Goal: Task Accomplishment & Management: Manage account settings

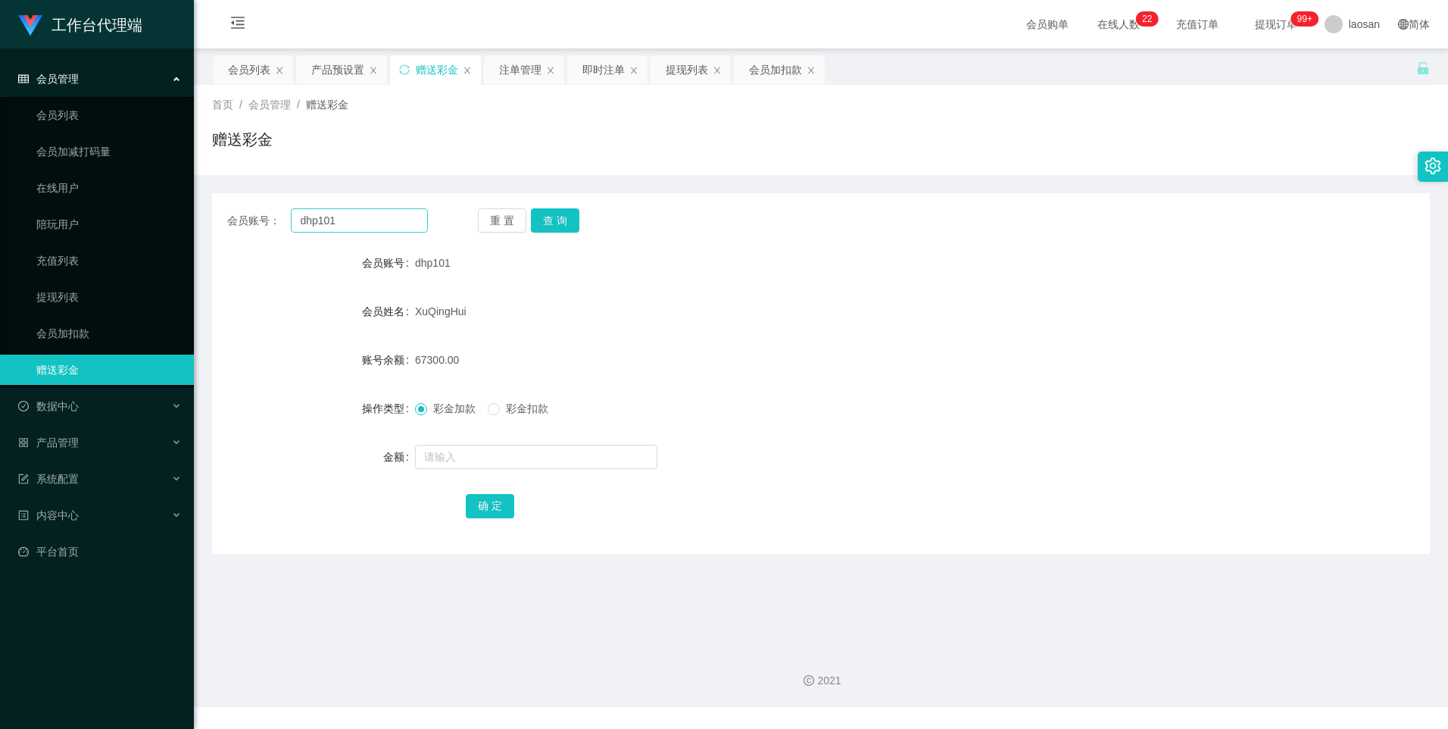
click at [366, 222] on input "dhp101" at bounding box center [359, 220] width 136 height 24
type input "Helen123"
click at [557, 223] on button "查 询" at bounding box center [555, 220] width 48 height 24
click at [483, 460] on input "text" at bounding box center [536, 457] width 242 height 24
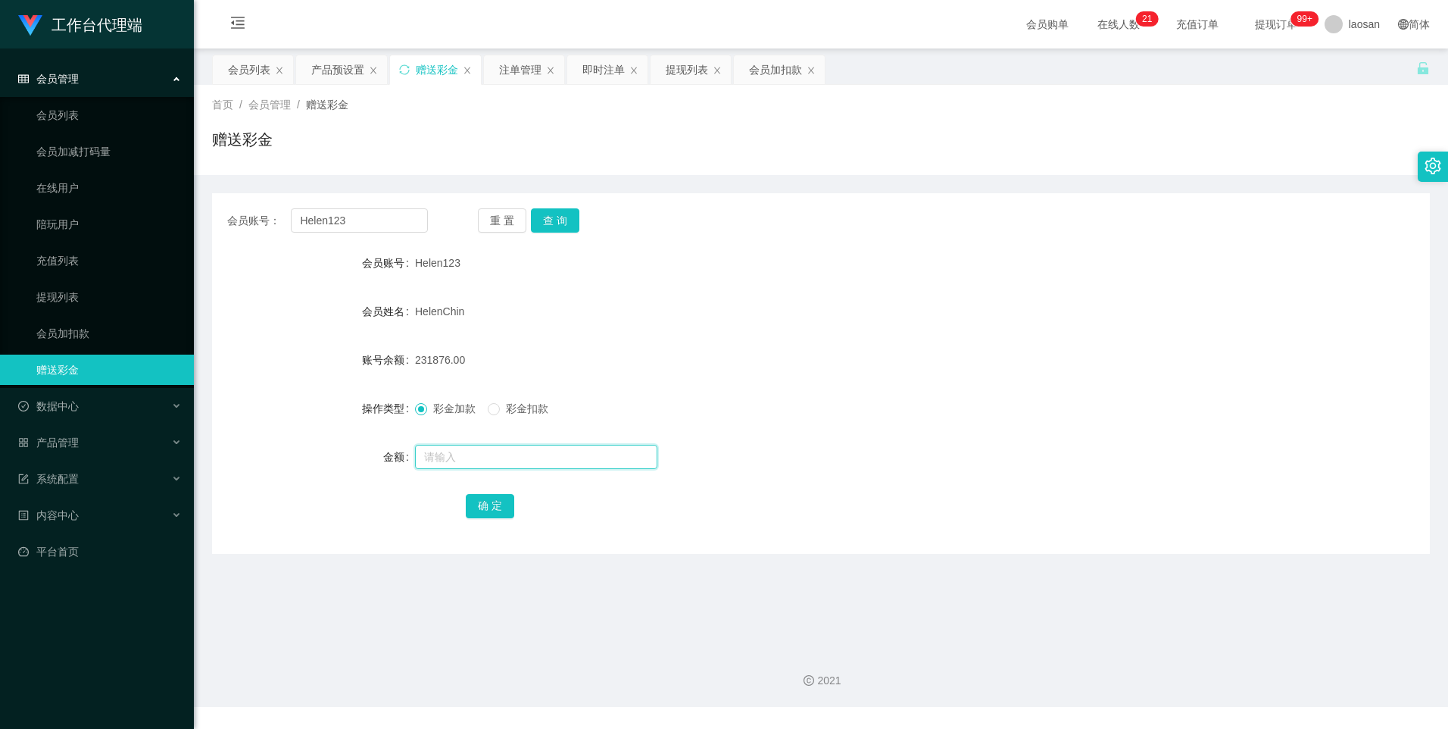
paste input "69562.80"
type input "69562.80"
click at [578, 222] on div "重 置 查 询" at bounding box center [578, 220] width 201 height 24
click at [565, 217] on button "查 询" at bounding box center [555, 220] width 48 height 24
click at [565, 217] on div "重 置 查 询" at bounding box center [578, 220] width 201 height 24
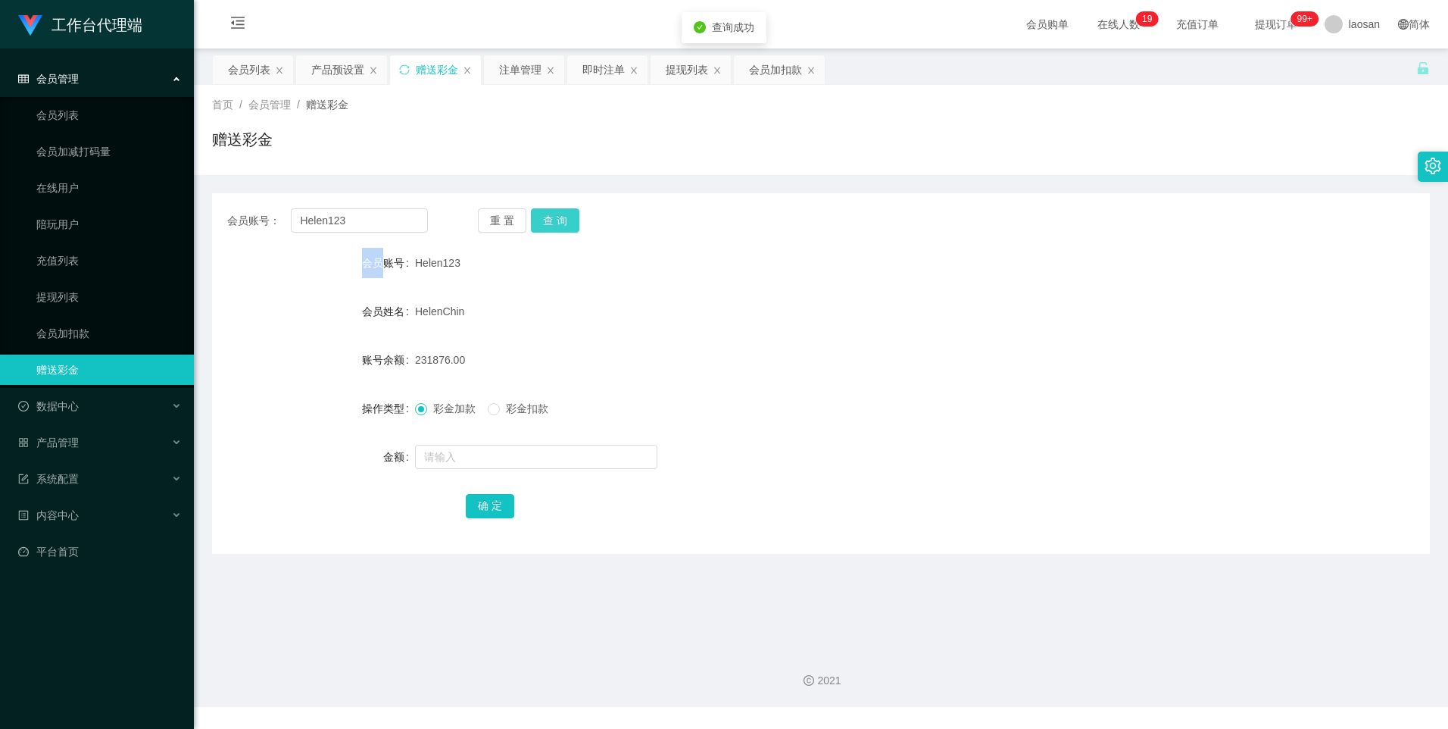
click at [565, 217] on button "查 询" at bounding box center [555, 220] width 48 height 24
click at [565, 217] on div "重 置 查 询" at bounding box center [578, 220] width 201 height 24
click at [565, 217] on button "查 询" at bounding box center [555, 220] width 48 height 24
click at [565, 217] on div "重 置 查 询" at bounding box center [578, 220] width 201 height 24
click at [565, 217] on button "查 询" at bounding box center [555, 220] width 48 height 24
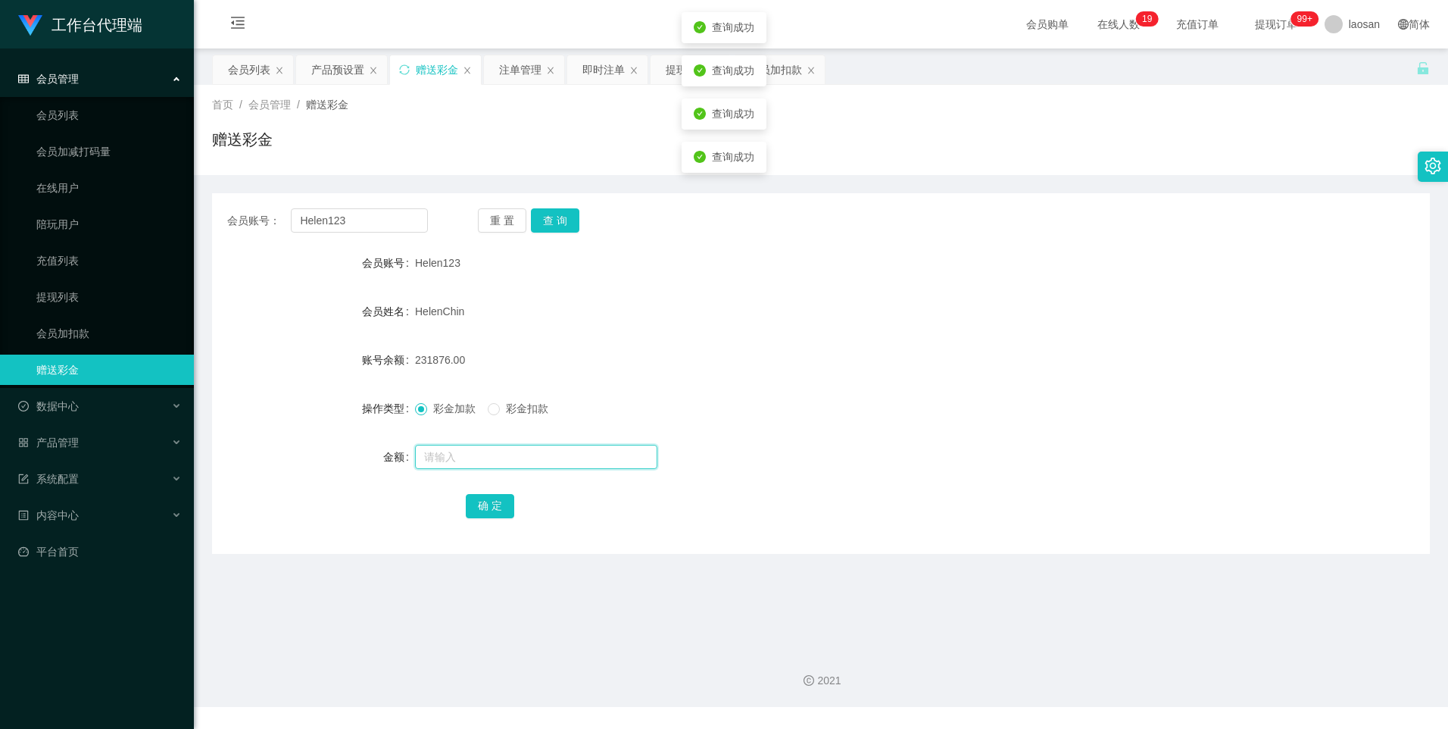
drag, startPoint x: 443, startPoint y: 451, endPoint x: 475, endPoint y: 437, distance: 34.9
click at [443, 451] on input "text" at bounding box center [536, 457] width 242 height 24
paste input "69562.80"
type input "69562.80"
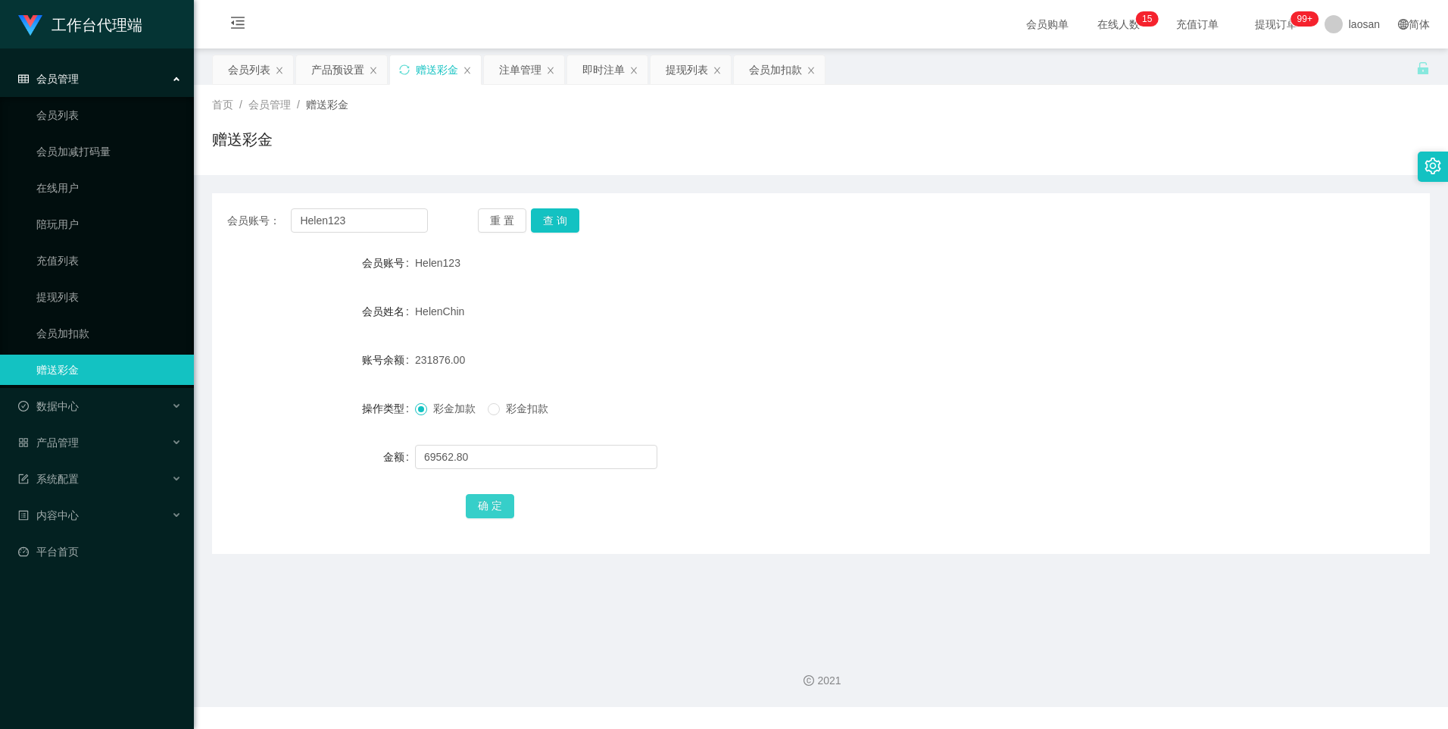
click at [486, 510] on button "确 定" at bounding box center [490, 506] width 48 height 24
click at [717, 346] on div "301438.80" at bounding box center [770, 360] width 711 height 30
click at [556, 215] on button "查 询" at bounding box center [555, 220] width 48 height 24
drag, startPoint x: 333, startPoint y: 196, endPoint x: 358, endPoint y: 214, distance: 30.5
click at [334, 197] on div "会员账号： Helen123 重 置 查 询 会员账号 Helen123 会员姓名 HelenChin 账号余额 301438.80 操作类型 彩金加款 彩金…" at bounding box center [821, 373] width 1218 height 361
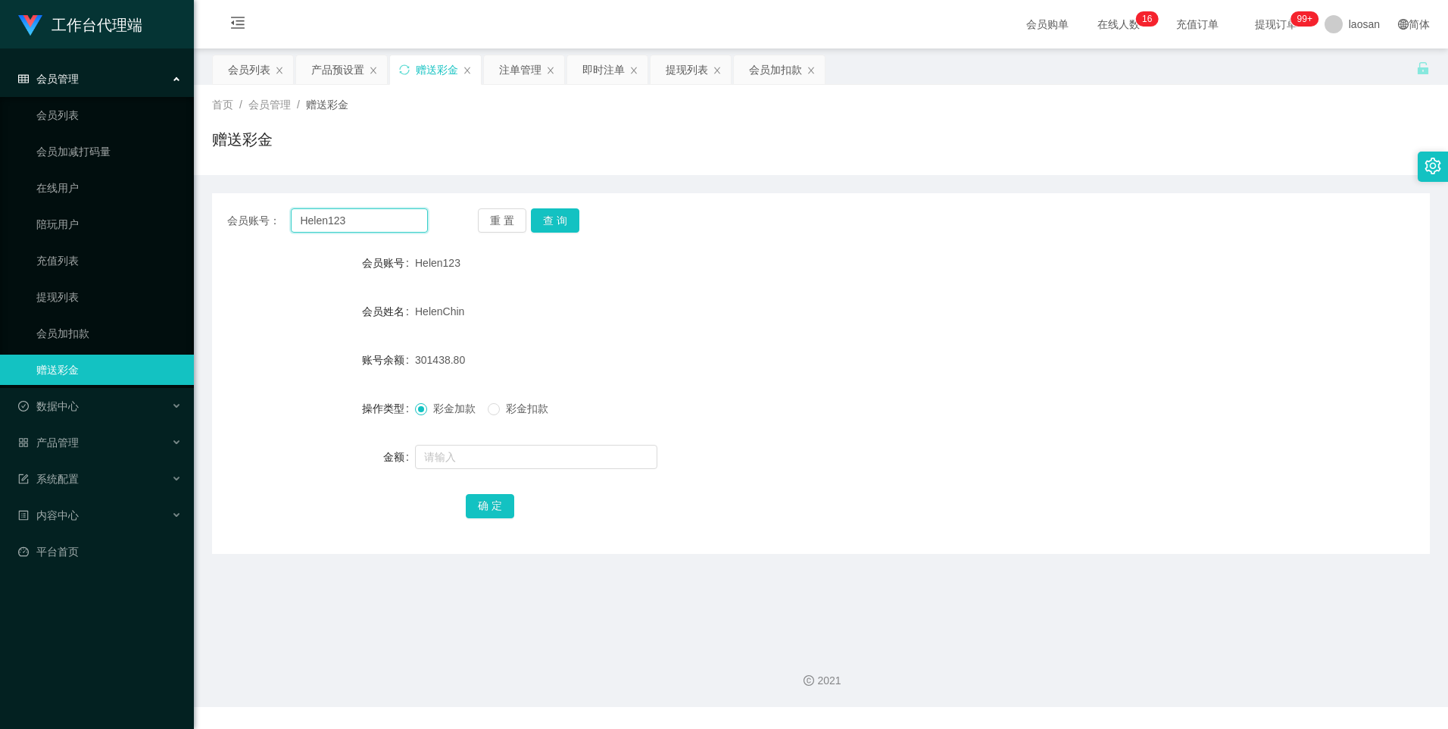
click at [367, 217] on input "Helen123" at bounding box center [359, 220] width 136 height 24
click at [244, 64] on div "会员列表" at bounding box center [249, 69] width 42 height 29
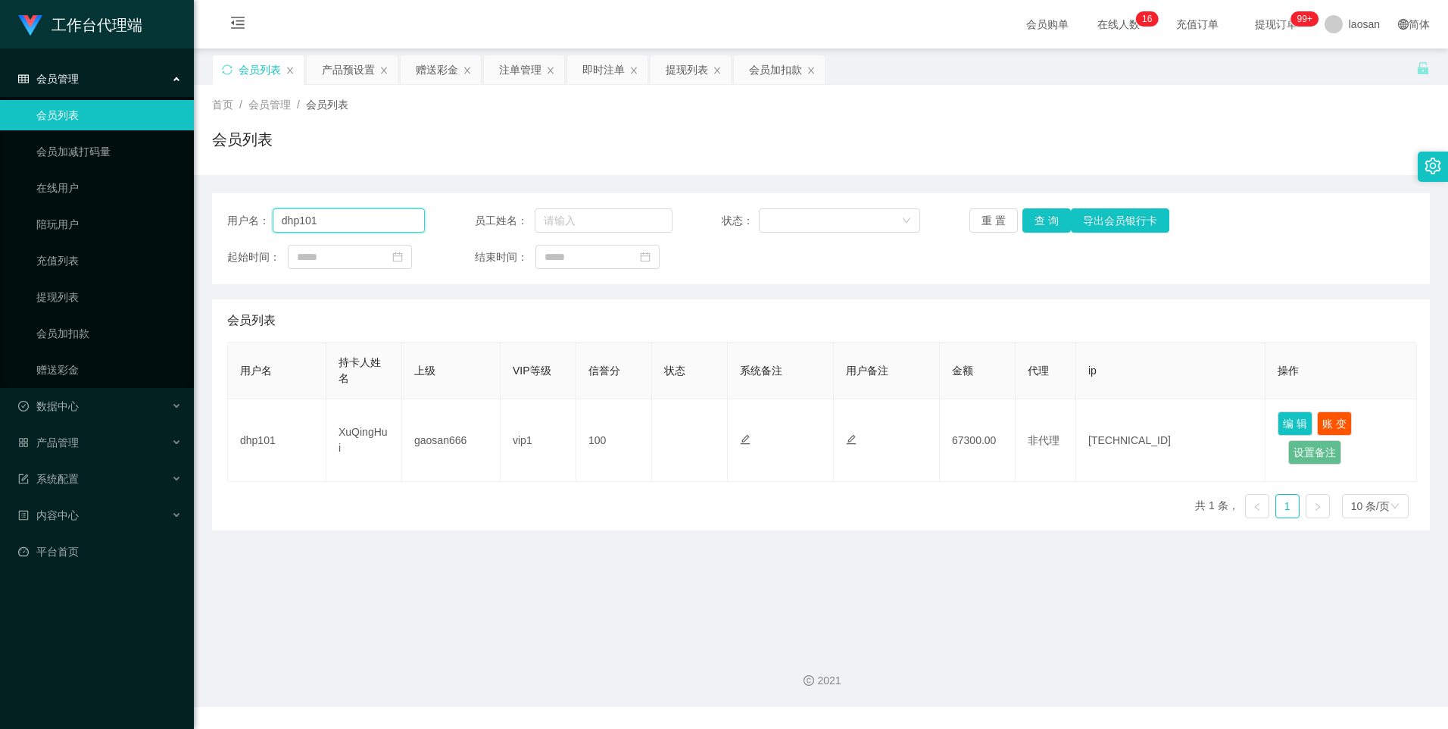
click at [394, 214] on input "dhp101" at bounding box center [349, 220] width 153 height 24
paste input "Helen123"
type input "Helen123"
click at [1056, 219] on button "查 询" at bounding box center [1047, 220] width 48 height 24
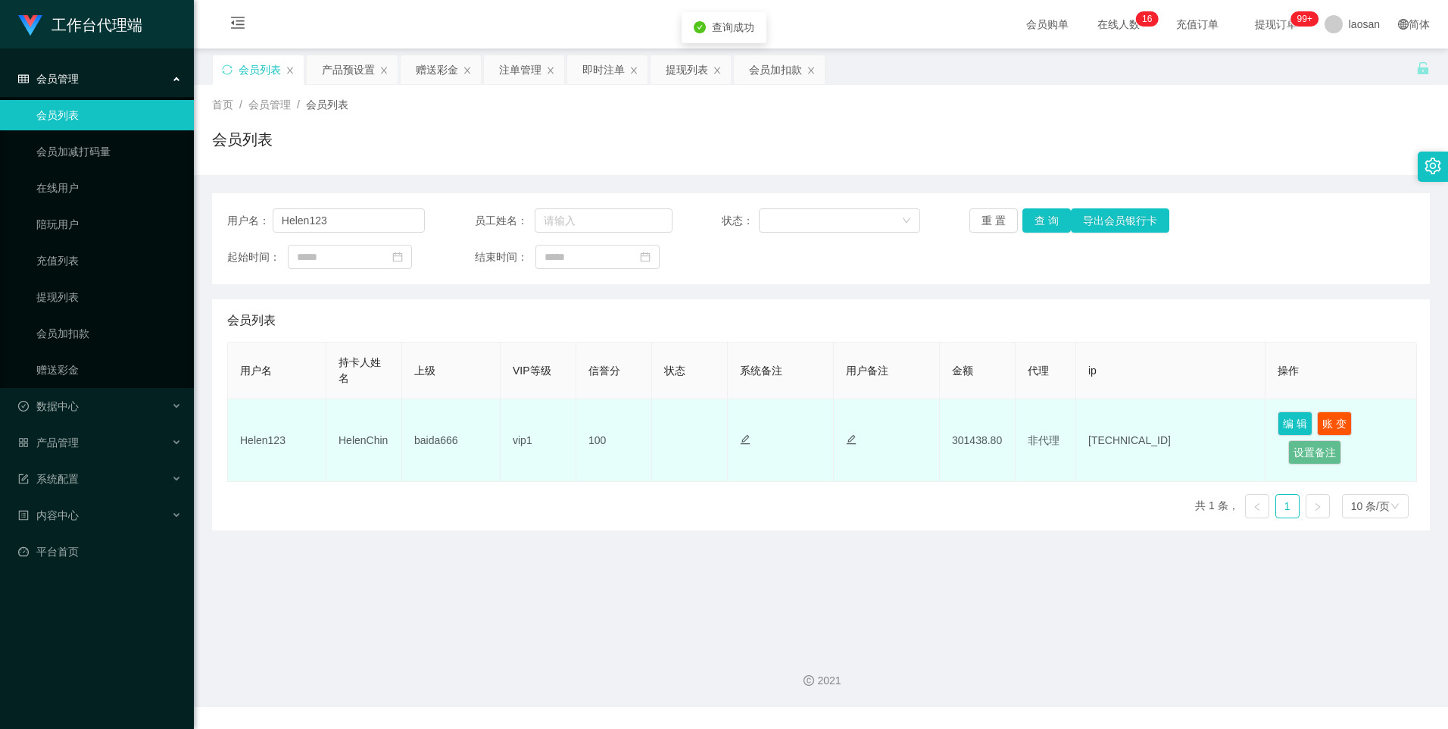
drag, startPoint x: 657, startPoint y: 425, endPoint x: 754, endPoint y: 404, distance: 99.1
click at [657, 425] on td "正常 禁止登录 禁止投注" at bounding box center [690, 440] width 76 height 83
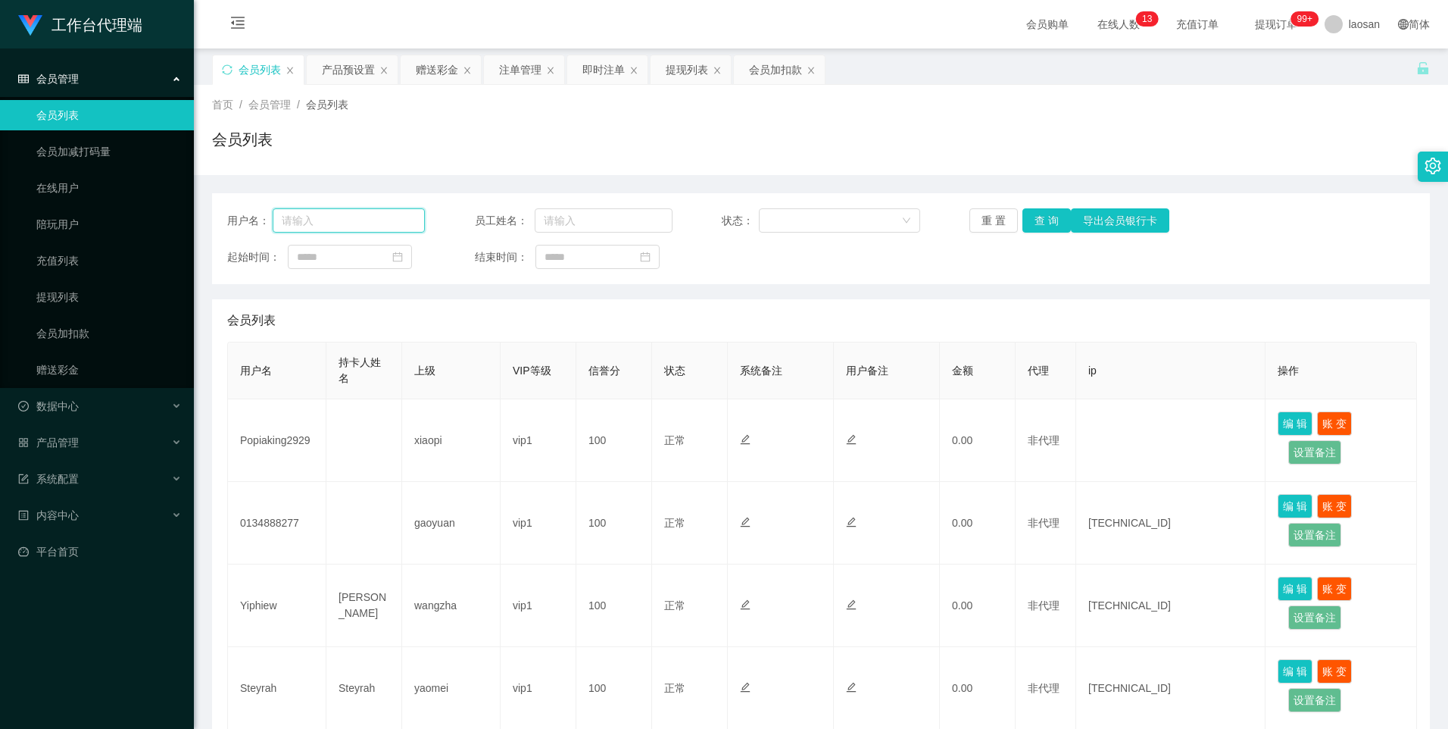
click at [371, 215] on input "text" at bounding box center [349, 220] width 153 height 24
paste input "Helen123"
type input "Helen123"
click at [1043, 229] on button "查 询" at bounding box center [1047, 220] width 48 height 24
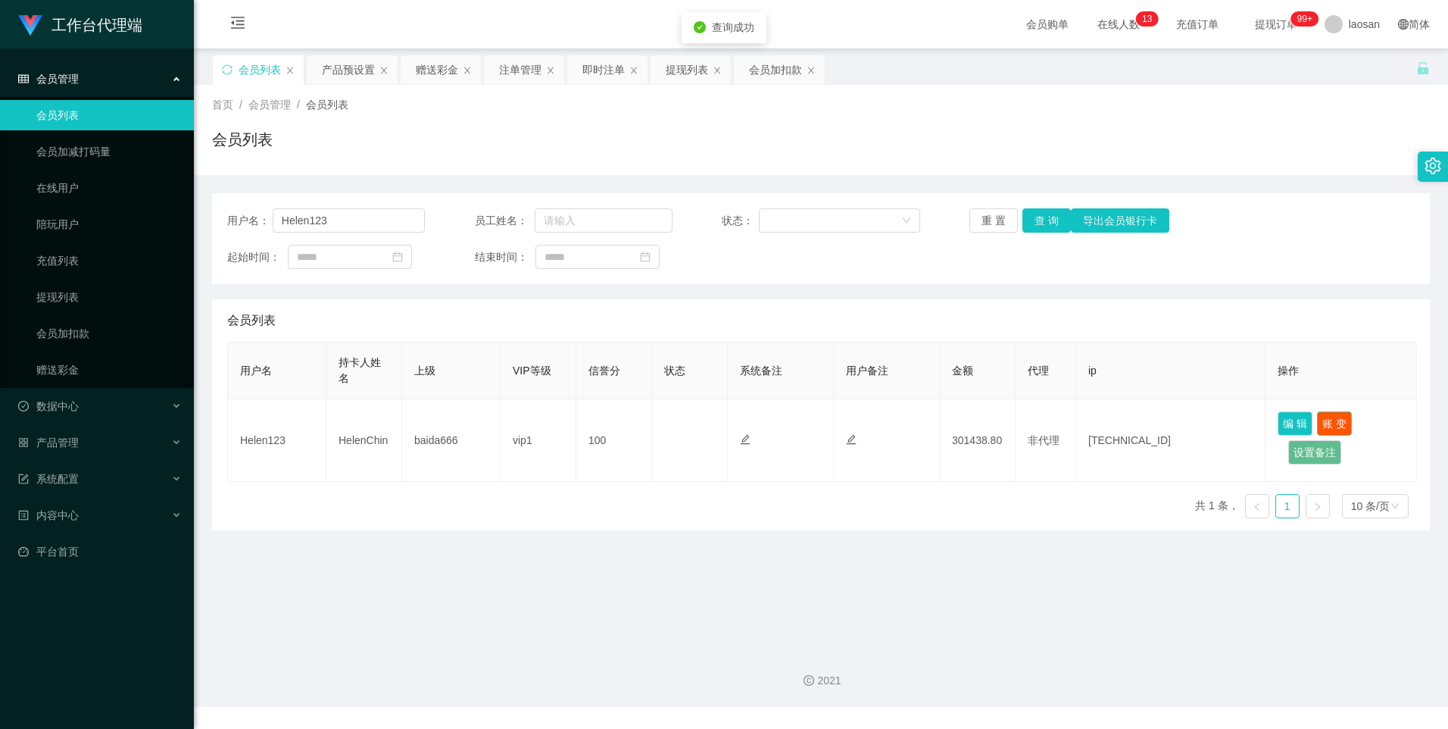
drag, startPoint x: 1340, startPoint y: 423, endPoint x: 1241, endPoint y: 487, distance: 117.9
click at [1241, 487] on div "用户名 持卡人姓名 上级 VIP等级 信誉分 状态 系统备注 用户备注 金额 代理 ip 操作 Helen123 HelenChin baida666 vip…" at bounding box center [821, 436] width 1188 height 189
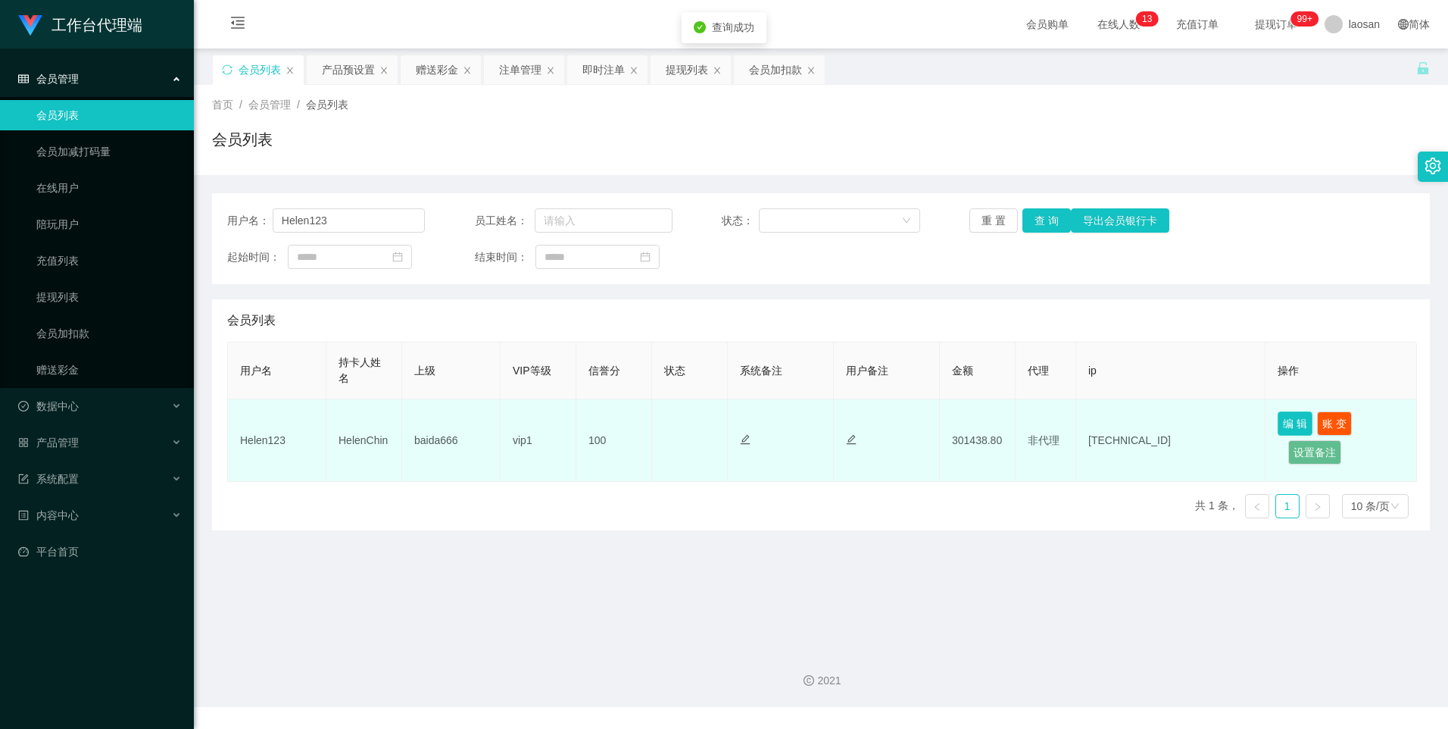
click at [1295, 416] on button "编 辑" at bounding box center [1295, 423] width 35 height 24
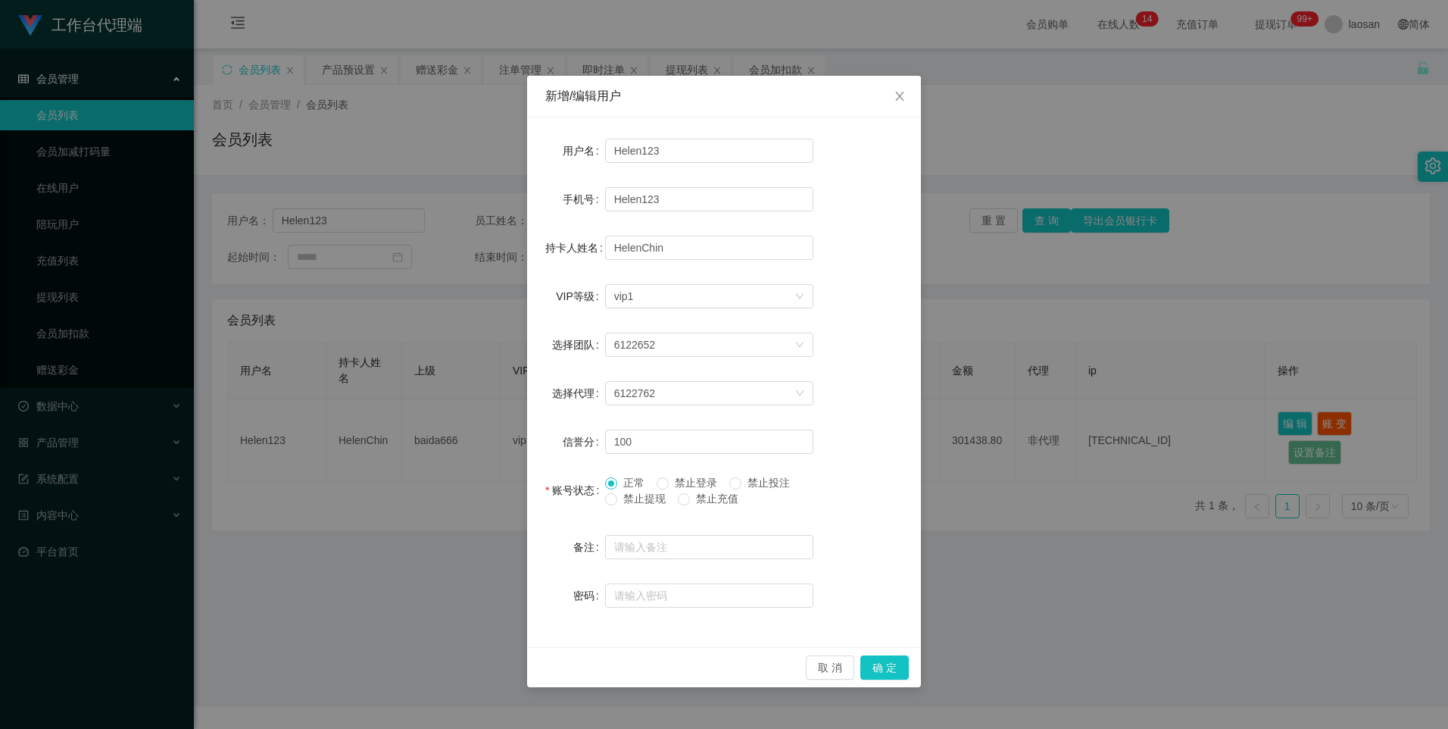
click at [757, 479] on span "禁止投注" at bounding box center [769, 482] width 55 height 12
click at [882, 659] on button "确 定" at bounding box center [885, 667] width 48 height 24
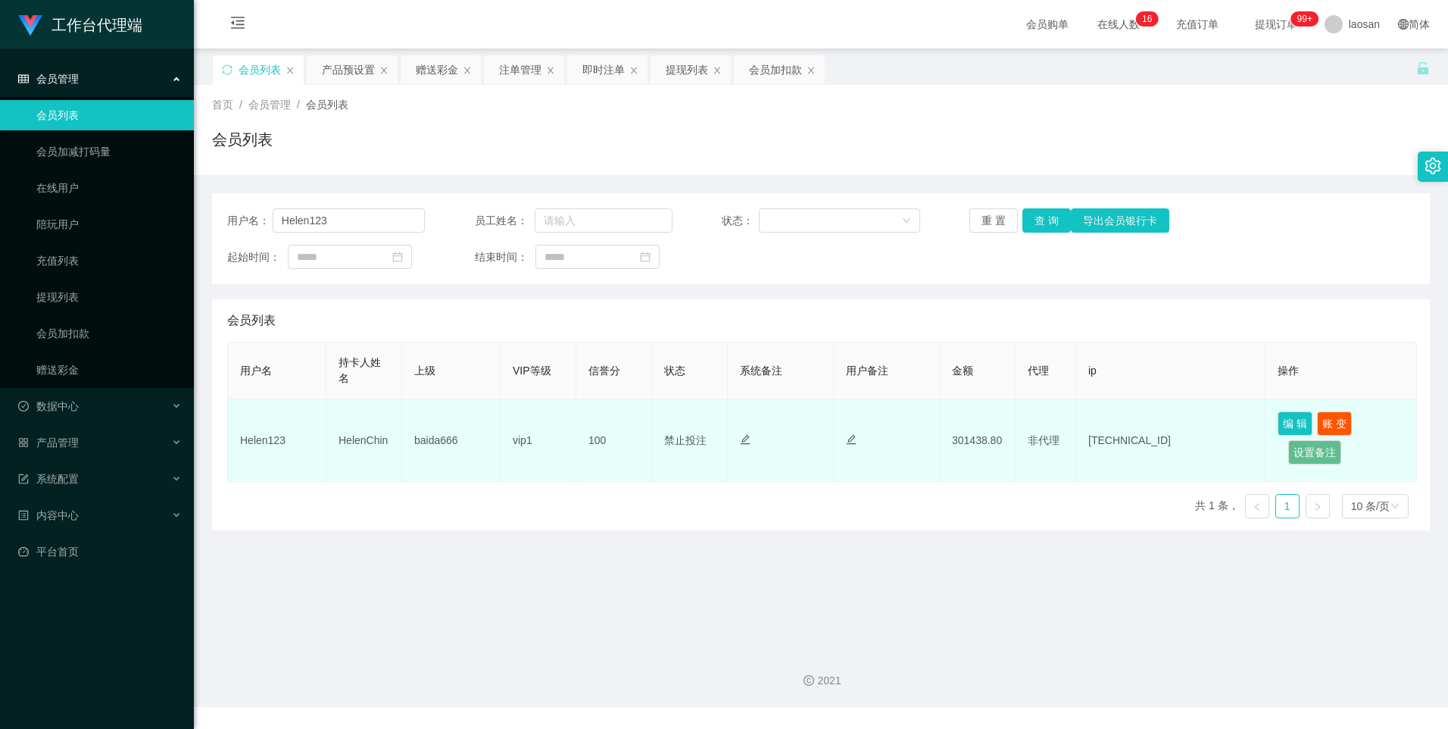
click at [672, 451] on td "正常 禁止登录 禁止投注" at bounding box center [690, 440] width 76 height 83
click at [1294, 420] on button "编 辑" at bounding box center [1295, 423] width 35 height 24
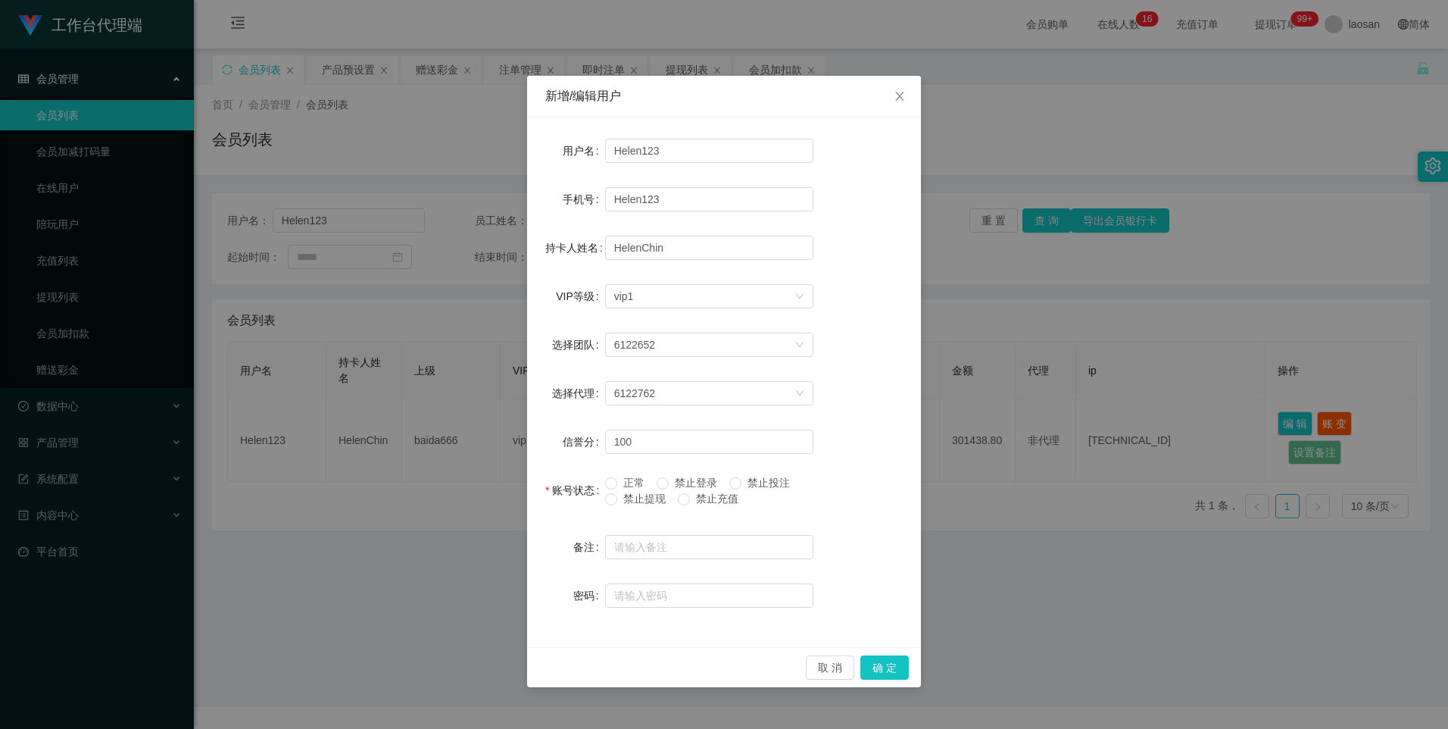
click at [1013, 563] on div "新增/编辑用户 用户名 Helen123 手机号 Helen123 持卡人姓名 HelenChin VIP等级 选择VIP等级 vip1 选择团队 61226…" at bounding box center [724, 364] width 1448 height 729
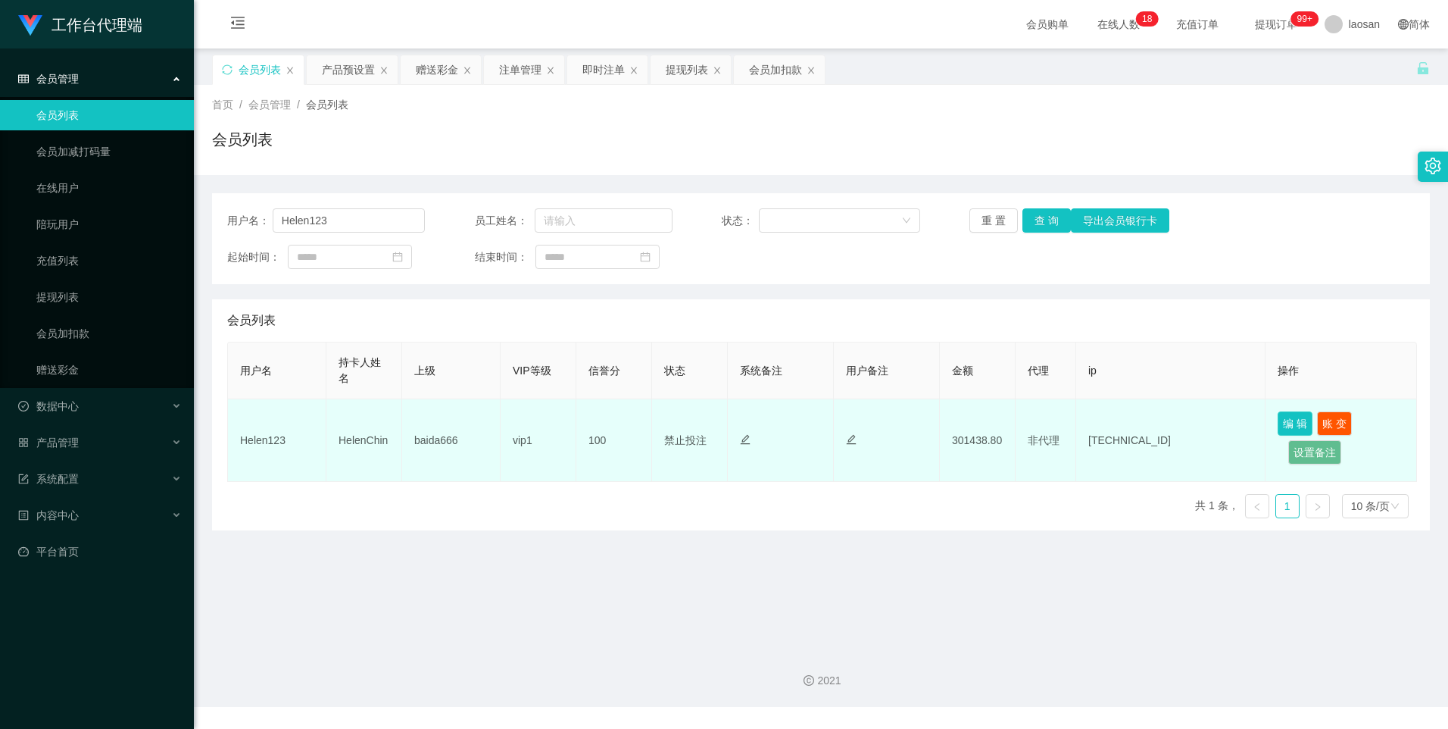
click at [1297, 423] on button "编 辑" at bounding box center [1295, 423] width 35 height 24
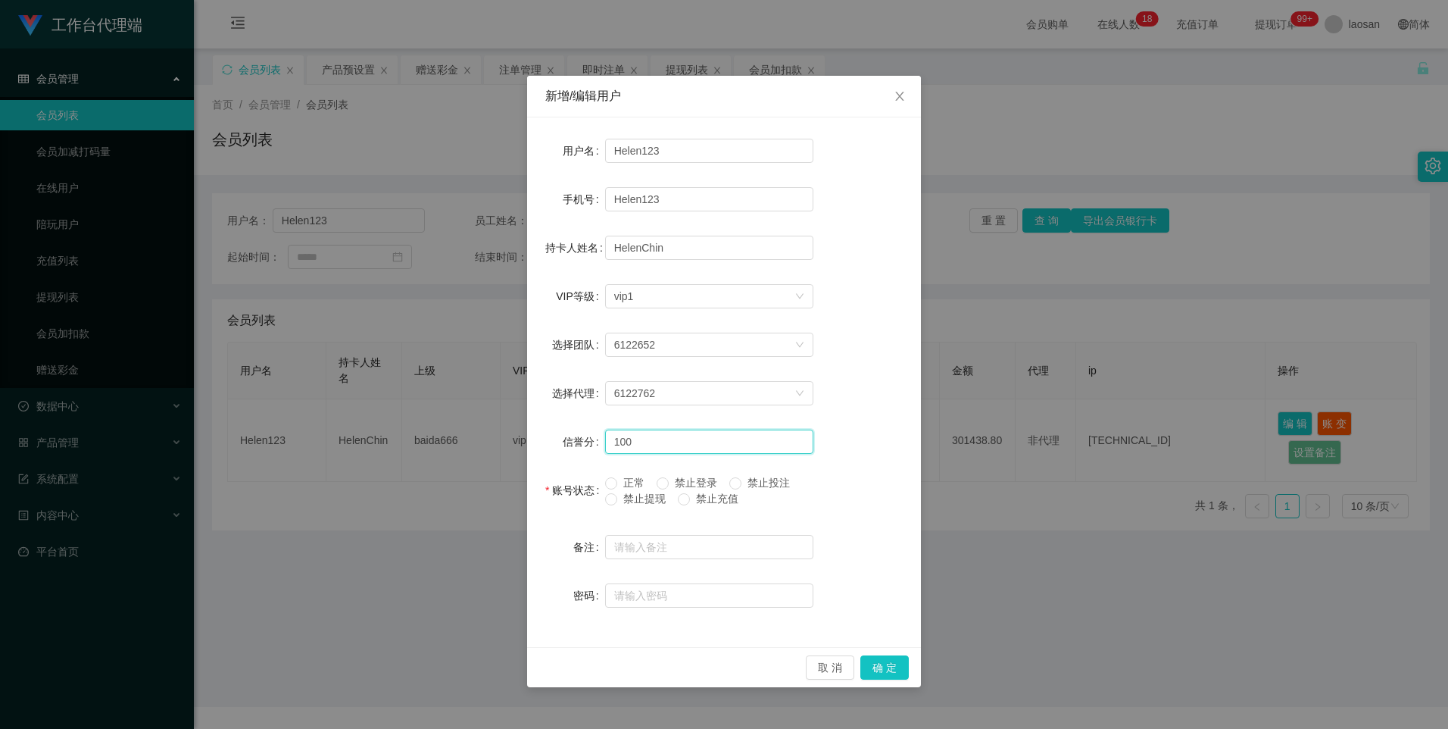
click at [704, 439] on input "100" at bounding box center [709, 441] width 208 height 24
type input "1"
type input "78"
click at [887, 670] on button "确 定" at bounding box center [885, 667] width 48 height 24
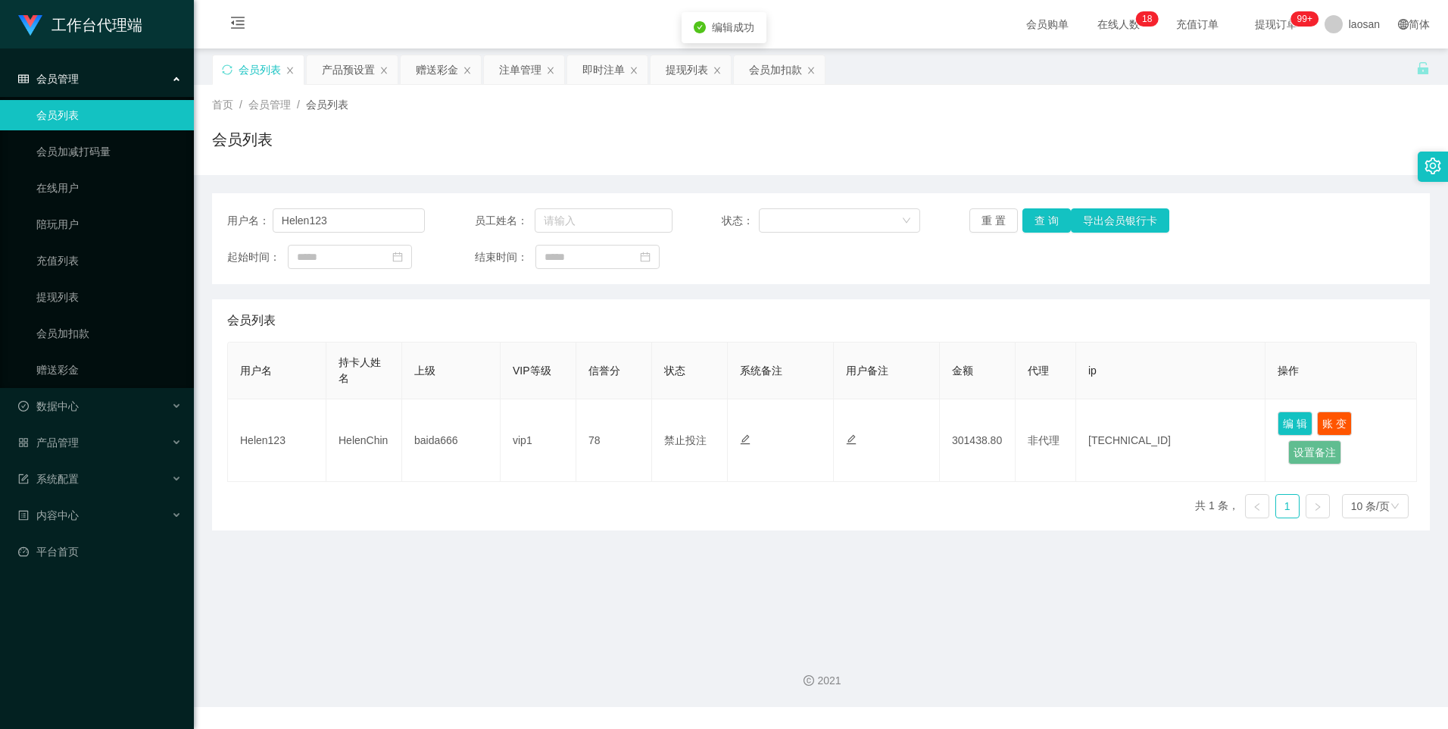
click at [883, 553] on main "关闭左侧 关闭右侧 关闭其它 刷新页面 会员列表 产品预设置 赠送彩金 注单管理 即时注单 提现列表 会员加扣款 首页 / 会员管理 / 会员列表 / 会员列…" at bounding box center [821, 342] width 1254 height 588
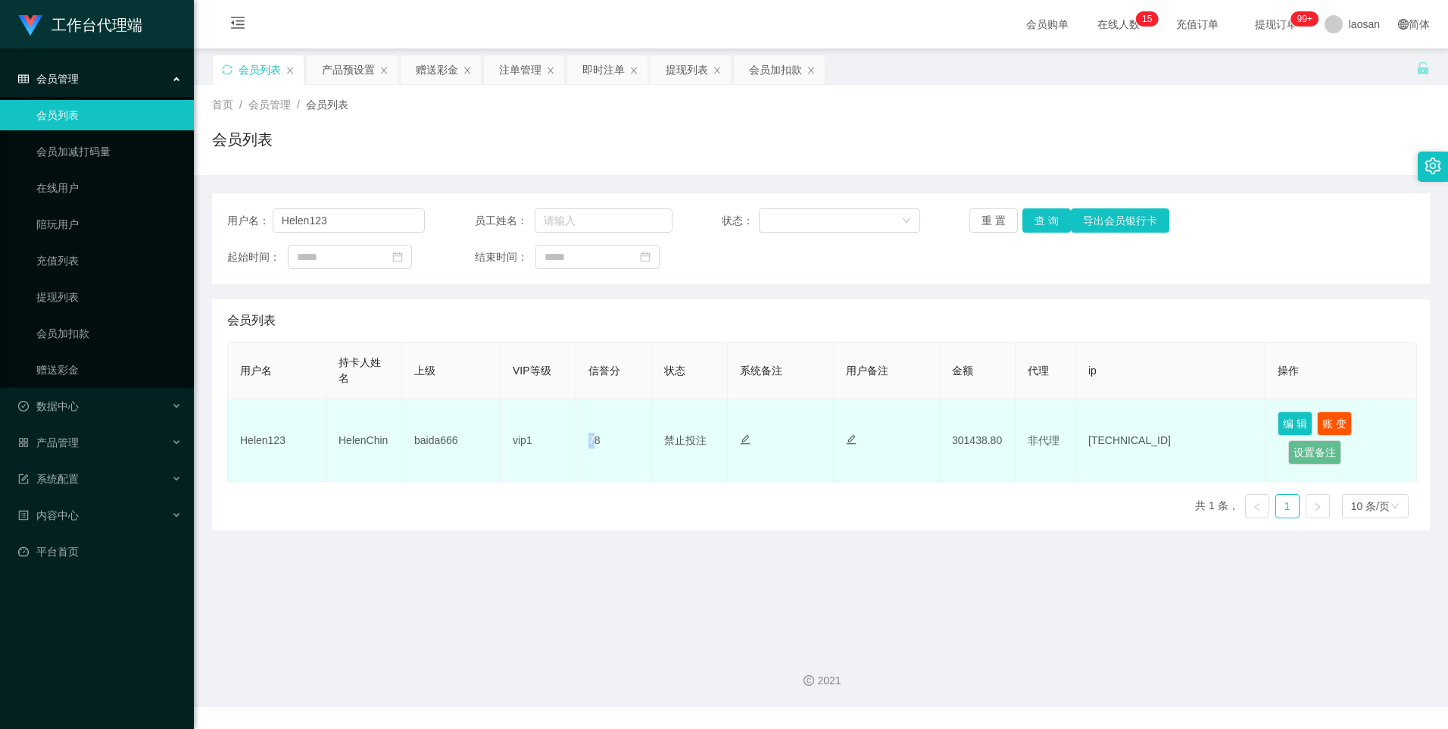
drag, startPoint x: 582, startPoint y: 441, endPoint x: 593, endPoint y: 441, distance: 11.4
click at [593, 441] on td "78" at bounding box center [614, 440] width 76 height 83
drag, startPoint x: 593, startPoint y: 441, endPoint x: 601, endPoint y: 440, distance: 8.4
click at [600, 441] on td "78" at bounding box center [614, 440] width 76 height 83
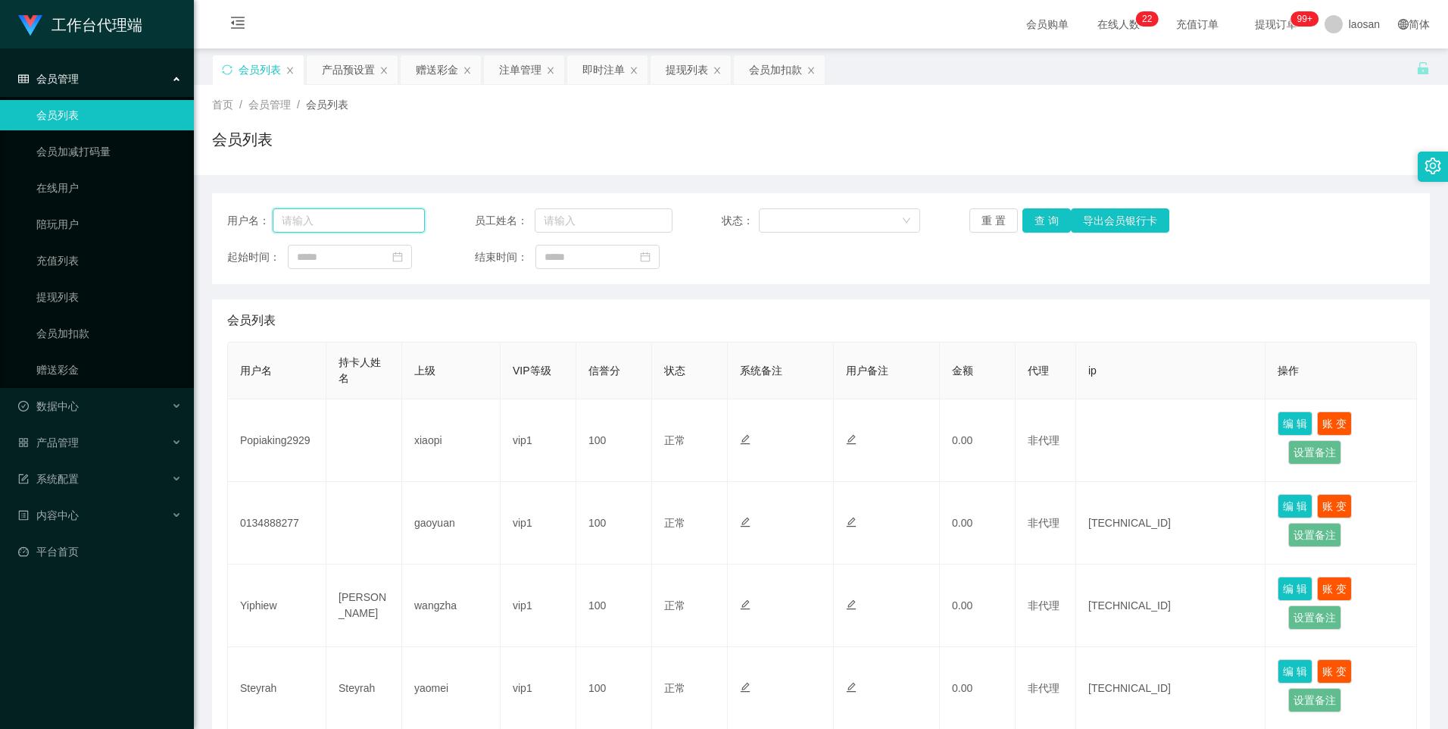
click at [352, 227] on input "text" at bounding box center [349, 220] width 153 height 24
paste input "Helen123"
click at [1044, 222] on button "查 询" at bounding box center [1047, 220] width 48 height 24
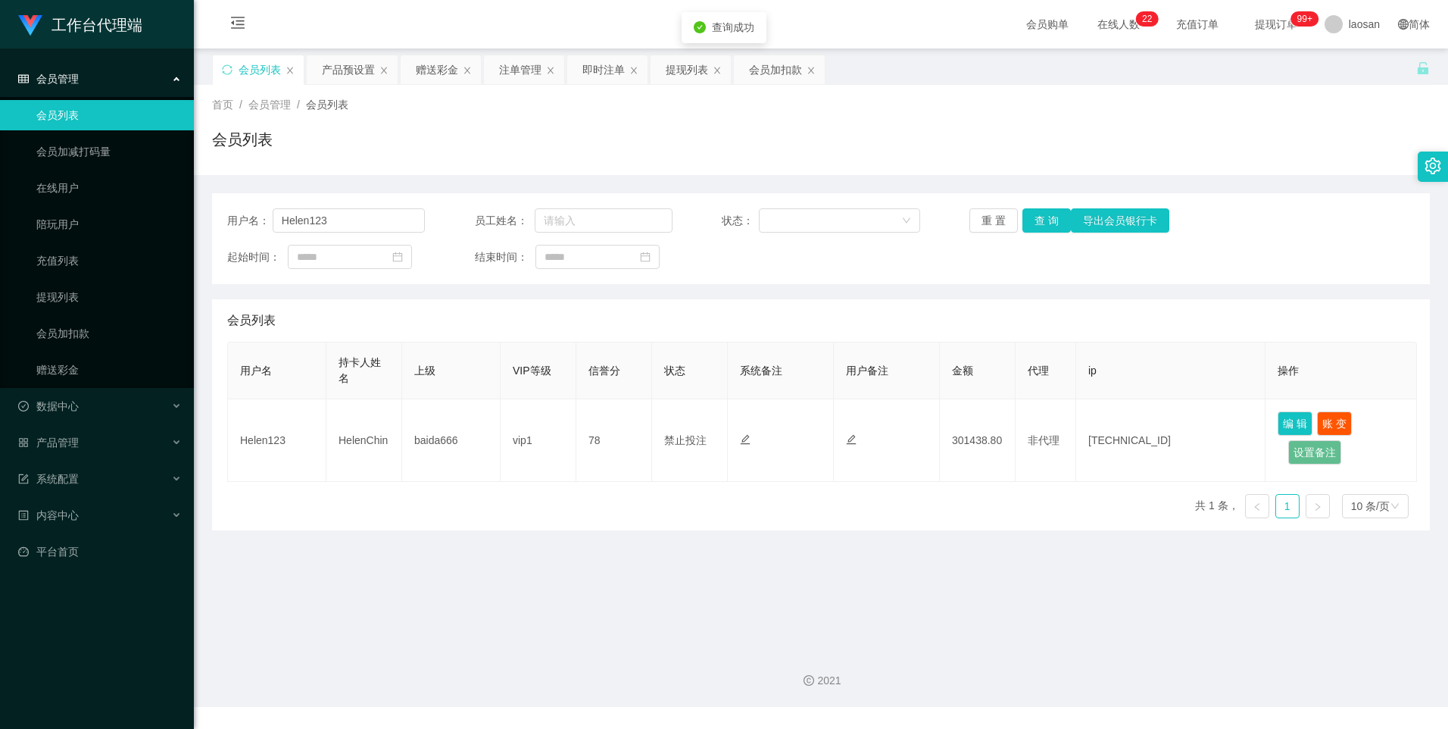
click at [937, 511] on div "用户名 持卡人姓名 上级 VIP等级 信誉分 状态 系统备注 用户备注 金额 代理 ip 操作 Helen123 HelenChin baida666 vip…" at bounding box center [821, 436] width 1188 height 189
click at [386, 230] on input "Helen123" at bounding box center [349, 220] width 153 height 24
paste input "dhp101"
type input "dhp101"
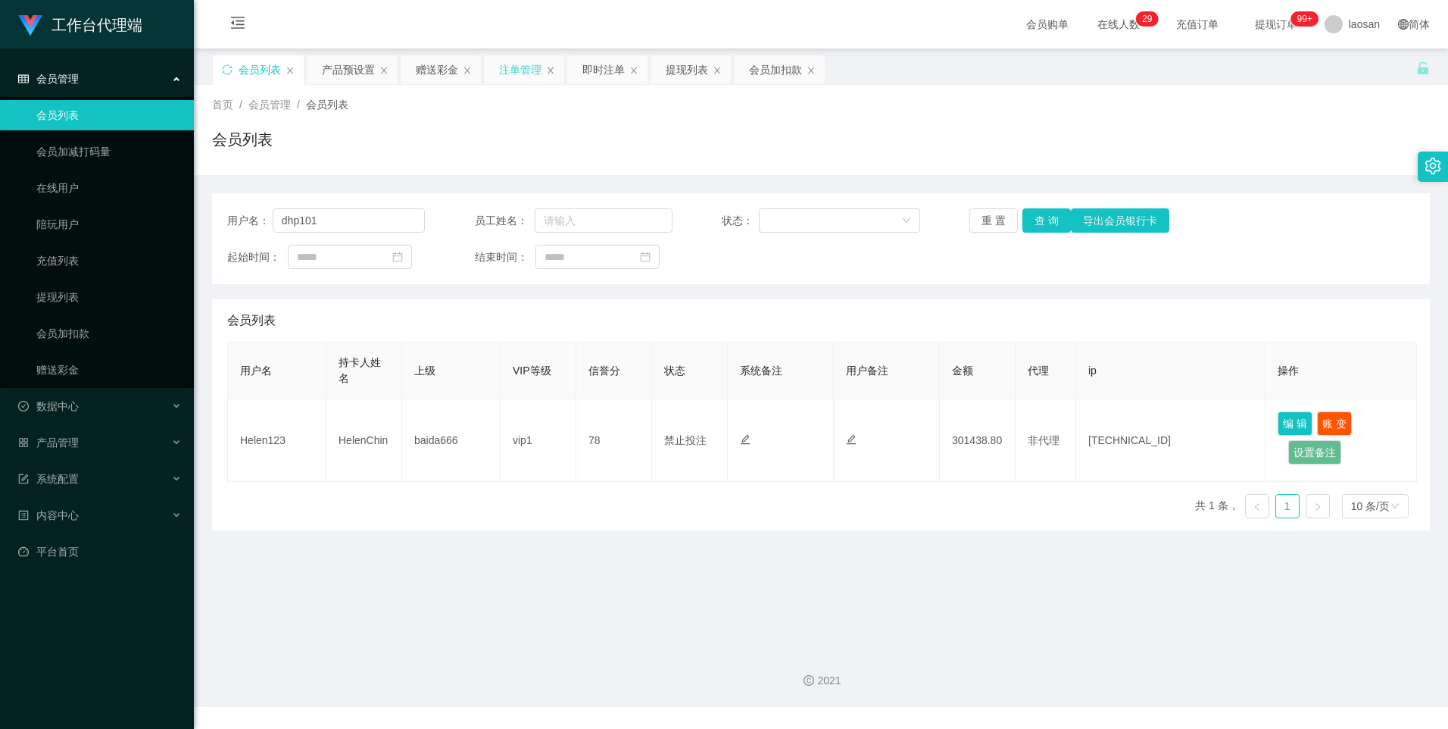
click at [510, 67] on div "注单管理" at bounding box center [520, 69] width 42 height 29
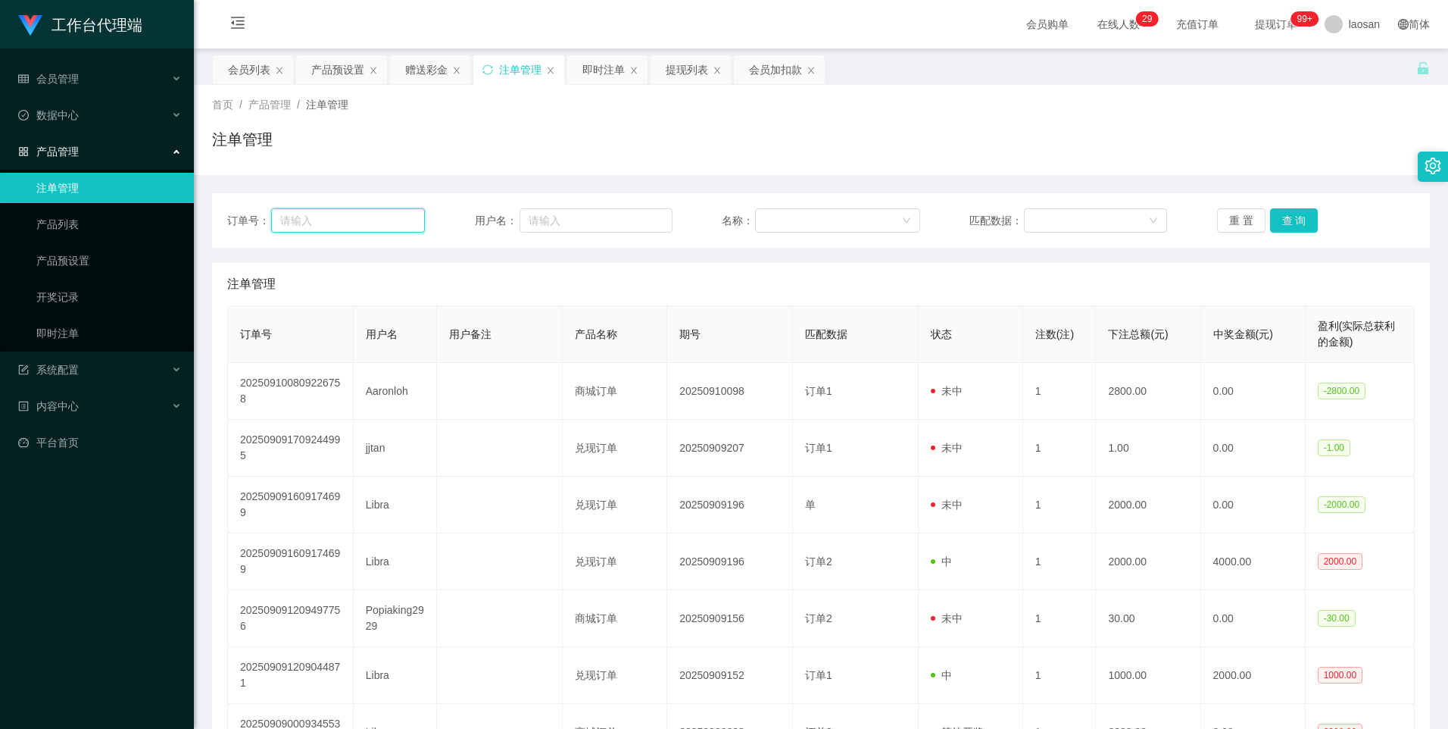
click at [349, 216] on input "text" at bounding box center [348, 220] width 154 height 24
paste input "dhp101"
type input "dhp101"
click at [592, 220] on input "text" at bounding box center [596, 220] width 153 height 24
click at [356, 221] on input "dhp101" at bounding box center [348, 220] width 154 height 24
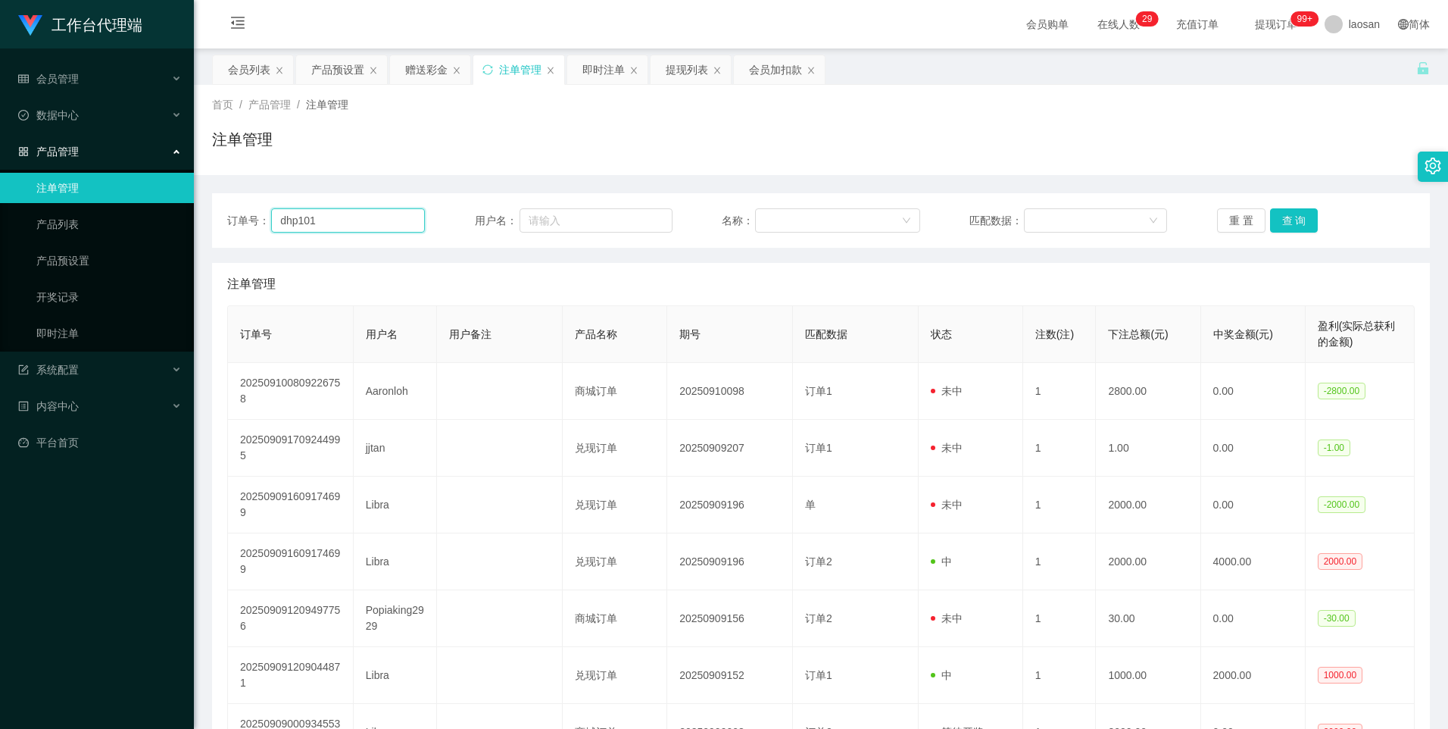
click at [356, 221] on input "dhp101" at bounding box center [348, 220] width 154 height 24
drag, startPoint x: 532, startPoint y: 218, endPoint x: 604, endPoint y: 221, distance: 72.0
click at [533, 219] on input "text" at bounding box center [596, 220] width 153 height 24
paste input "dhp101"
type input "dhp101"
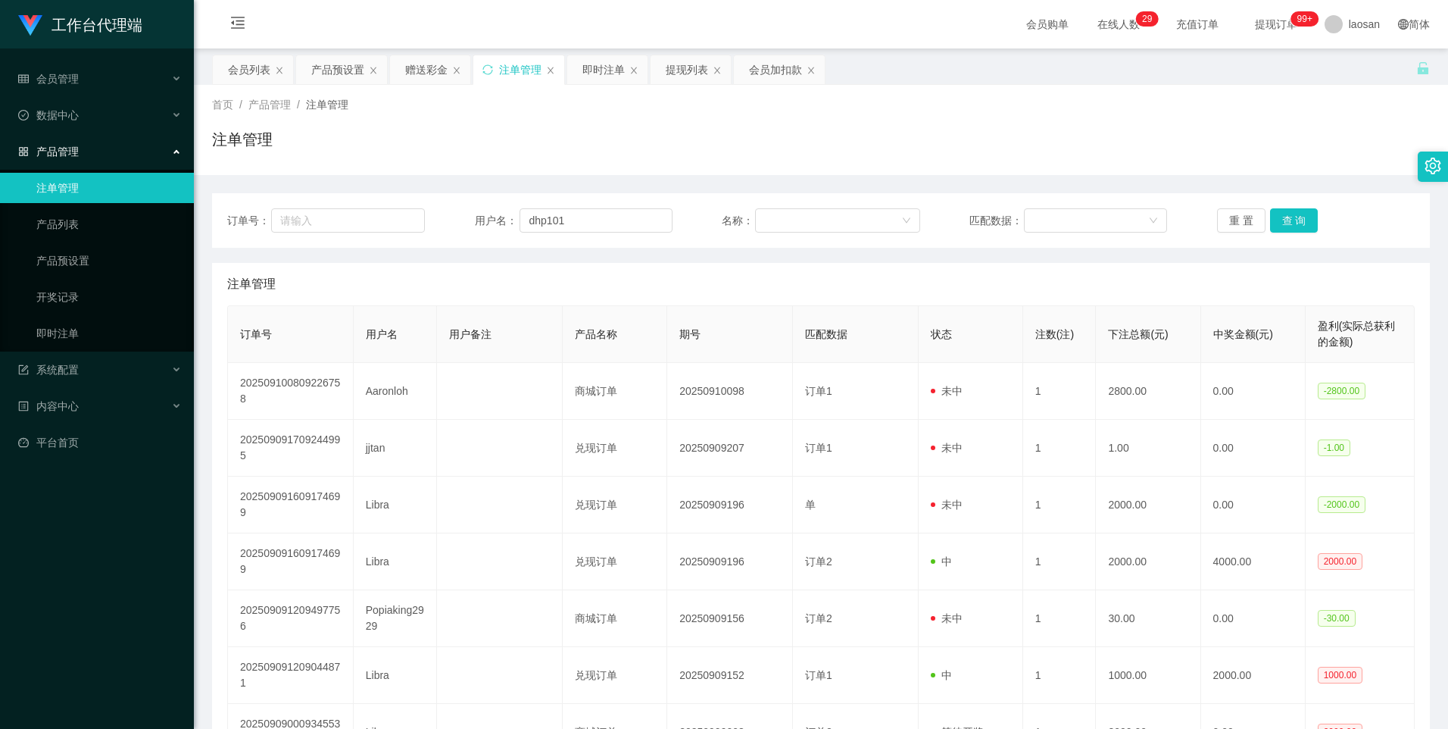
click at [1312, 216] on div "重 置 查 询" at bounding box center [1316, 220] width 198 height 24
click at [1295, 222] on button "查 询" at bounding box center [1294, 220] width 48 height 24
click at [1321, 217] on div "重 置 查 询" at bounding box center [1316, 220] width 198 height 24
click at [353, 67] on div "产品预设置" at bounding box center [337, 69] width 53 height 29
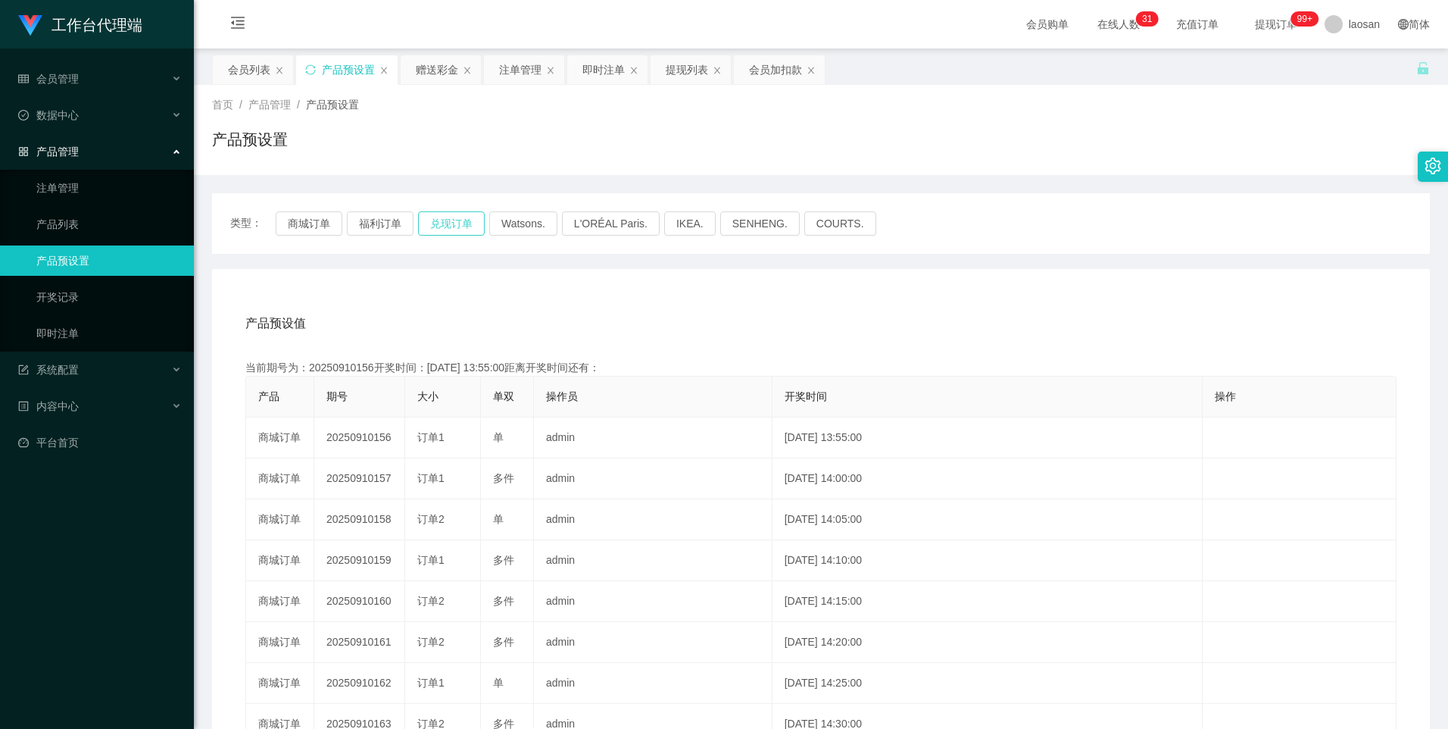
click at [442, 226] on button "兑现订单" at bounding box center [451, 223] width 67 height 24
click at [504, 64] on div "注单管理" at bounding box center [520, 69] width 42 height 29
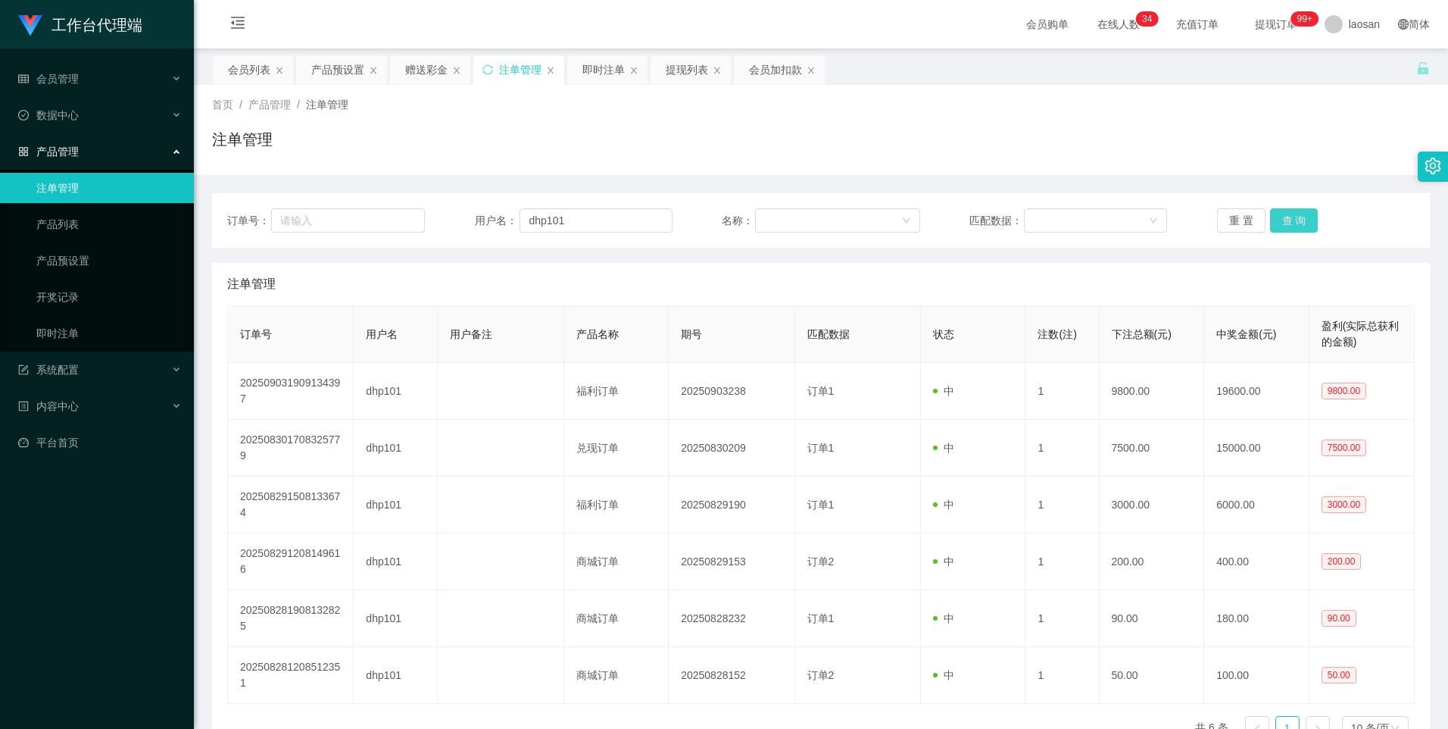
click at [1306, 225] on button "查 询" at bounding box center [1294, 220] width 48 height 24
click at [1305, 218] on button "查 询" at bounding box center [1294, 220] width 48 height 24
click at [1305, 218] on div "重 置 查 询" at bounding box center [1316, 220] width 198 height 24
click at [1305, 218] on button "查 询" at bounding box center [1294, 220] width 48 height 24
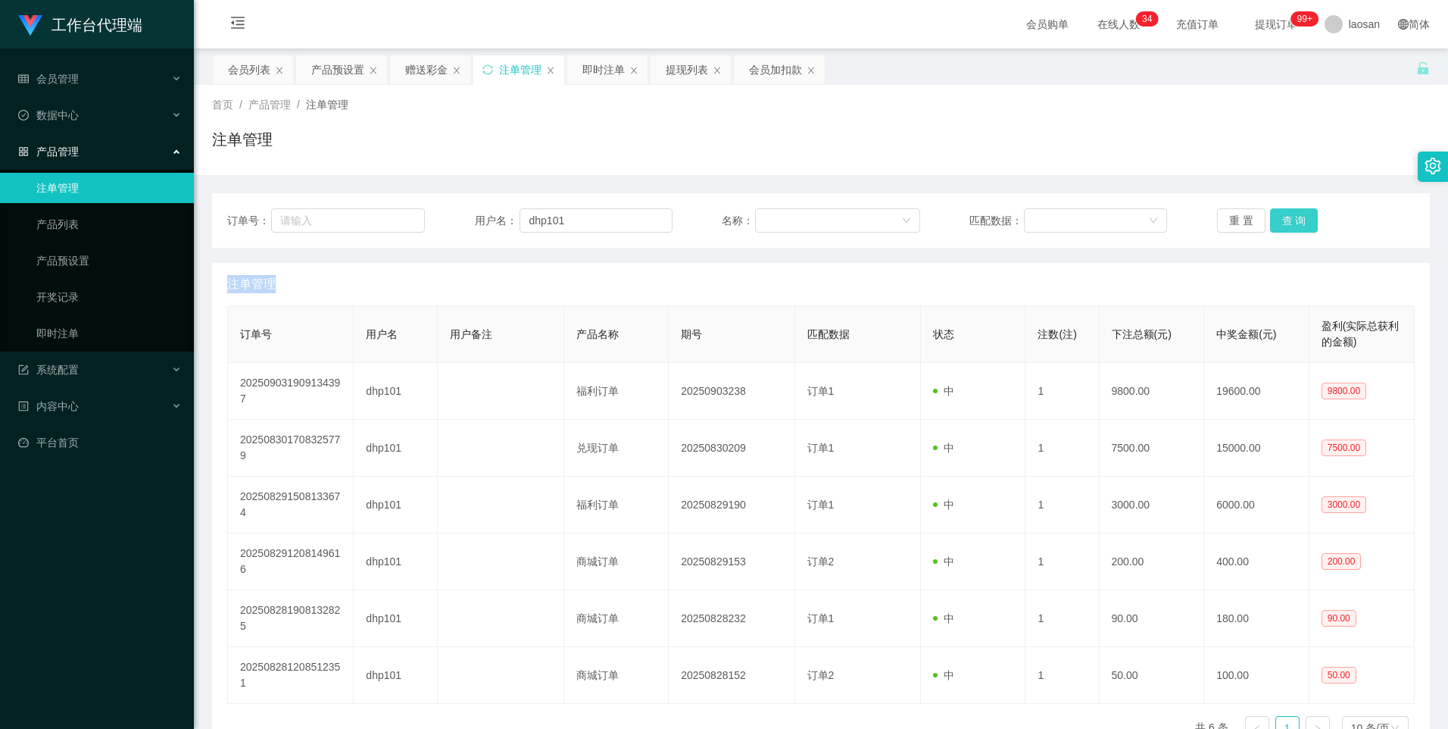
click at [1304, 218] on button "查 询" at bounding box center [1294, 220] width 48 height 24
click at [1304, 218] on div "重 置 查 询" at bounding box center [1316, 220] width 198 height 24
click at [1304, 218] on button "查 询" at bounding box center [1294, 220] width 48 height 24
click at [1304, 218] on div "重 置 查 询" at bounding box center [1316, 220] width 198 height 24
drag, startPoint x: 1304, startPoint y: 218, endPoint x: 164, endPoint y: 238, distance: 1139.4
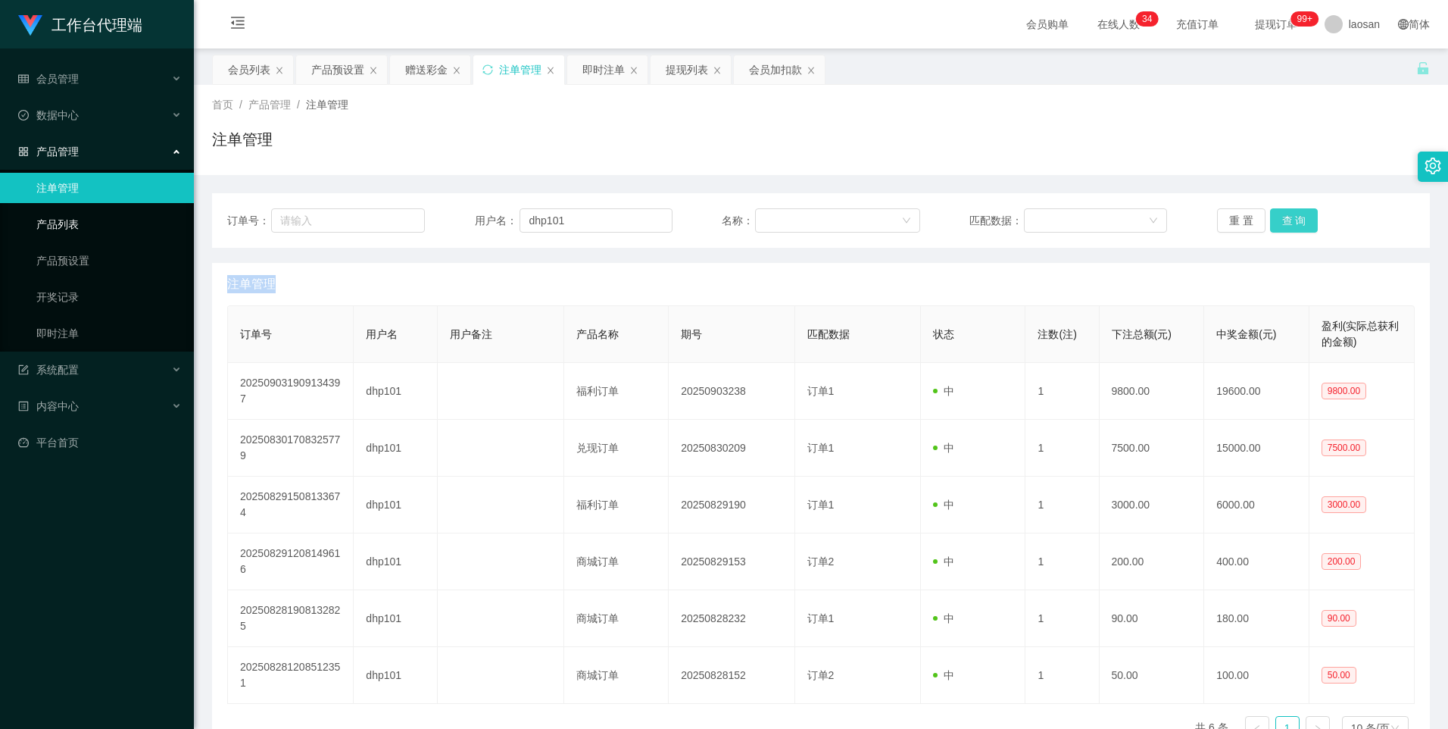
click at [1304, 218] on button "查 询" at bounding box center [1294, 220] width 48 height 24
click at [324, 280] on div "注单管理" at bounding box center [821, 284] width 1188 height 42
click at [1276, 223] on button "查 询" at bounding box center [1294, 220] width 48 height 24
click at [1276, 223] on div "重 置 查 询" at bounding box center [1316, 220] width 198 height 24
click at [1276, 223] on button "查 询" at bounding box center [1294, 220] width 48 height 24
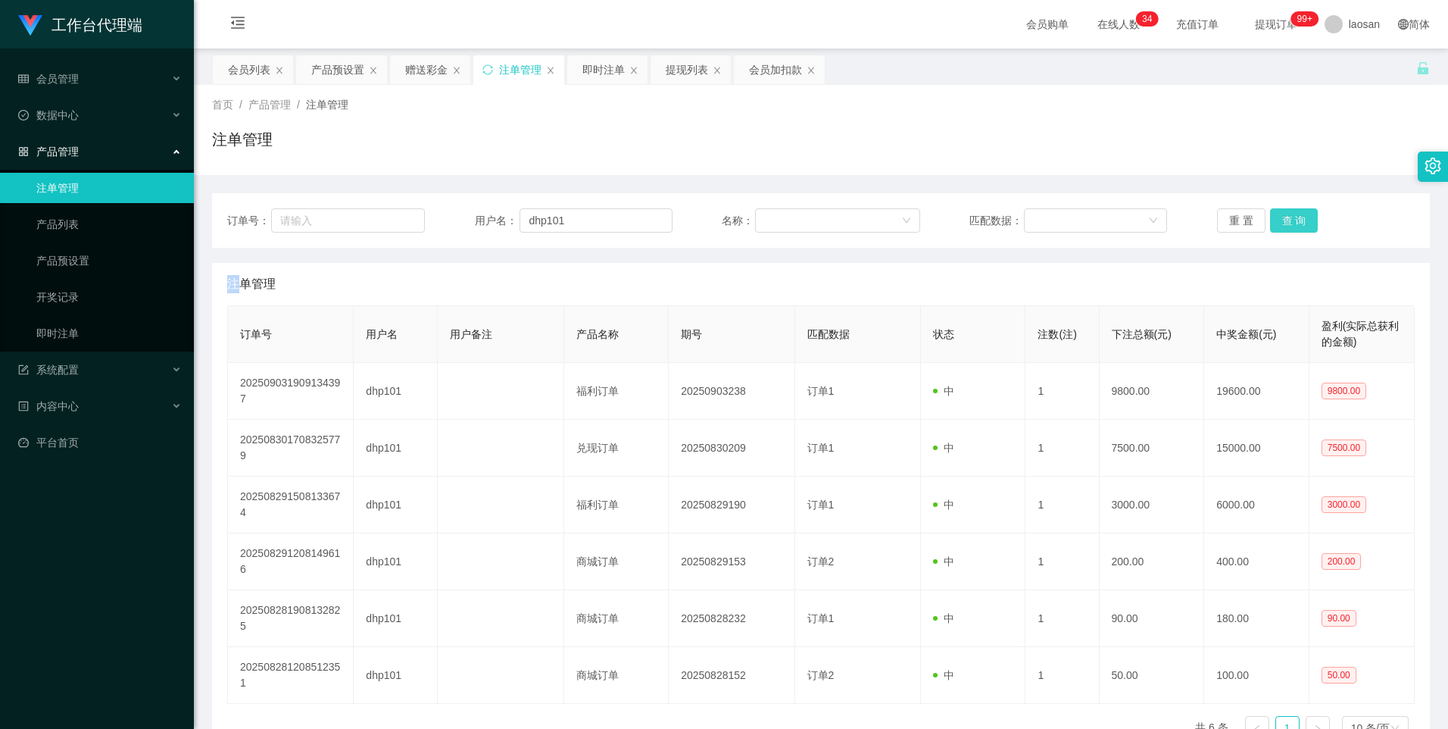
click at [1276, 223] on button "查 询" at bounding box center [1294, 220] width 48 height 24
drag, startPoint x: 1288, startPoint y: 223, endPoint x: 1314, endPoint y: 2, distance: 222.8
click at [1298, 145] on div "首页 / 产品管理 / 注单管理 / 注单管理 订单号： 用户名： dhp101 名称： 匹配数据： 重 置 查 询 注单管理 订单号 用户名 用户备注 产品…" at bounding box center [821, 418] width 1218 height 667
click at [1294, 213] on button "查 询" at bounding box center [1294, 220] width 48 height 24
click at [1294, 213] on div "重 置 查 询" at bounding box center [1316, 220] width 198 height 24
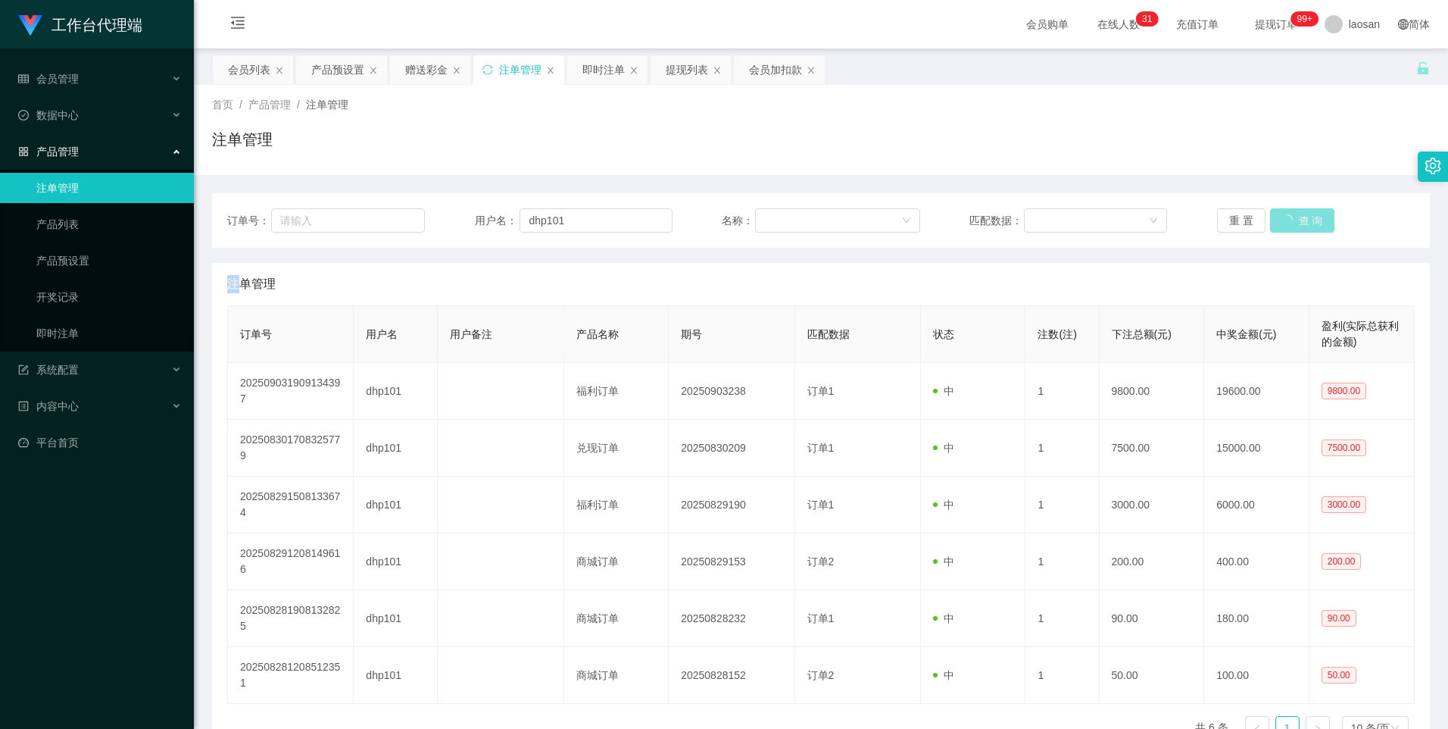
click at [1294, 213] on button "查 询" at bounding box center [1302, 220] width 65 height 24
click at [1294, 213] on div "重 置 查 询" at bounding box center [1316, 220] width 198 height 24
click at [1294, 213] on button "查 询" at bounding box center [1294, 220] width 48 height 24
click at [1294, 213] on div "重 置 查 询" at bounding box center [1316, 220] width 198 height 24
click at [1294, 213] on button "查 询" at bounding box center [1294, 220] width 48 height 24
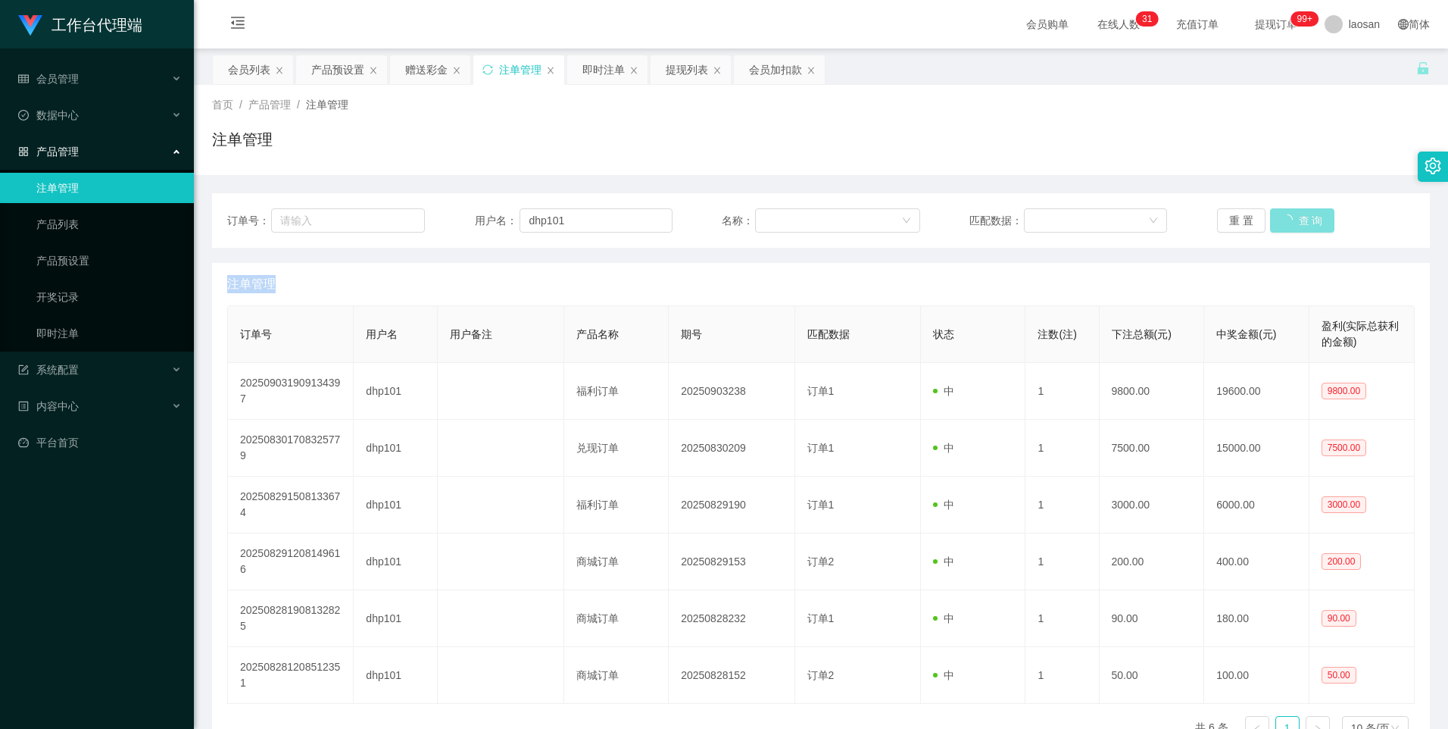
click at [1294, 213] on div "重 置 查 询" at bounding box center [1316, 220] width 198 height 24
click at [1294, 213] on button "查 询" at bounding box center [1302, 220] width 65 height 24
click at [1294, 213] on div "重 置 查 询" at bounding box center [1316, 220] width 198 height 24
click at [1294, 213] on button "查 询" at bounding box center [1294, 220] width 48 height 24
click at [1294, 213] on div "重 置 查 询" at bounding box center [1316, 220] width 198 height 24
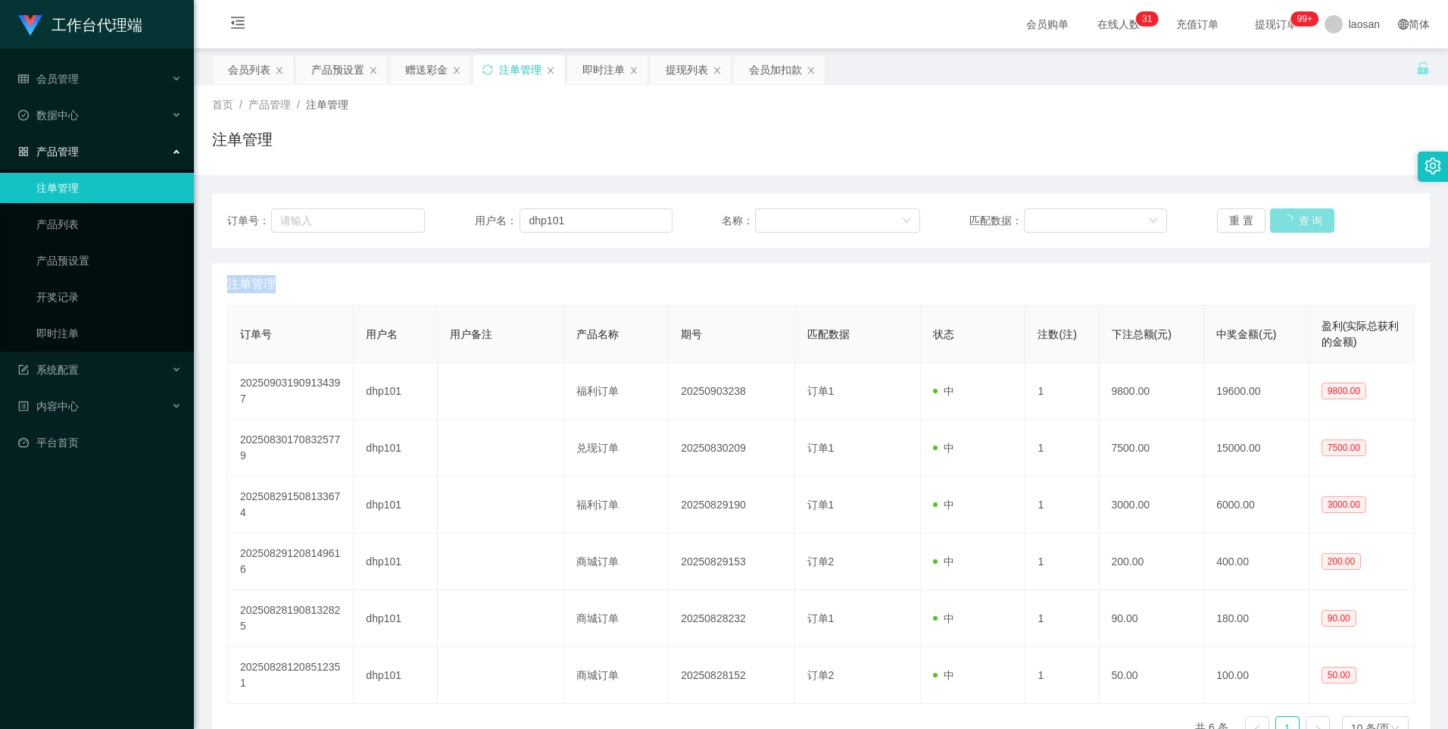
click at [1294, 213] on button "查 询" at bounding box center [1302, 220] width 65 height 24
click at [1284, 217] on button "查 询" at bounding box center [1294, 220] width 48 height 24
click at [1284, 217] on div "重 置 查 询" at bounding box center [1316, 220] width 198 height 24
click at [1284, 217] on button "查 询" at bounding box center [1294, 220] width 48 height 24
click at [1284, 217] on div "重 置 查 询" at bounding box center [1316, 220] width 198 height 24
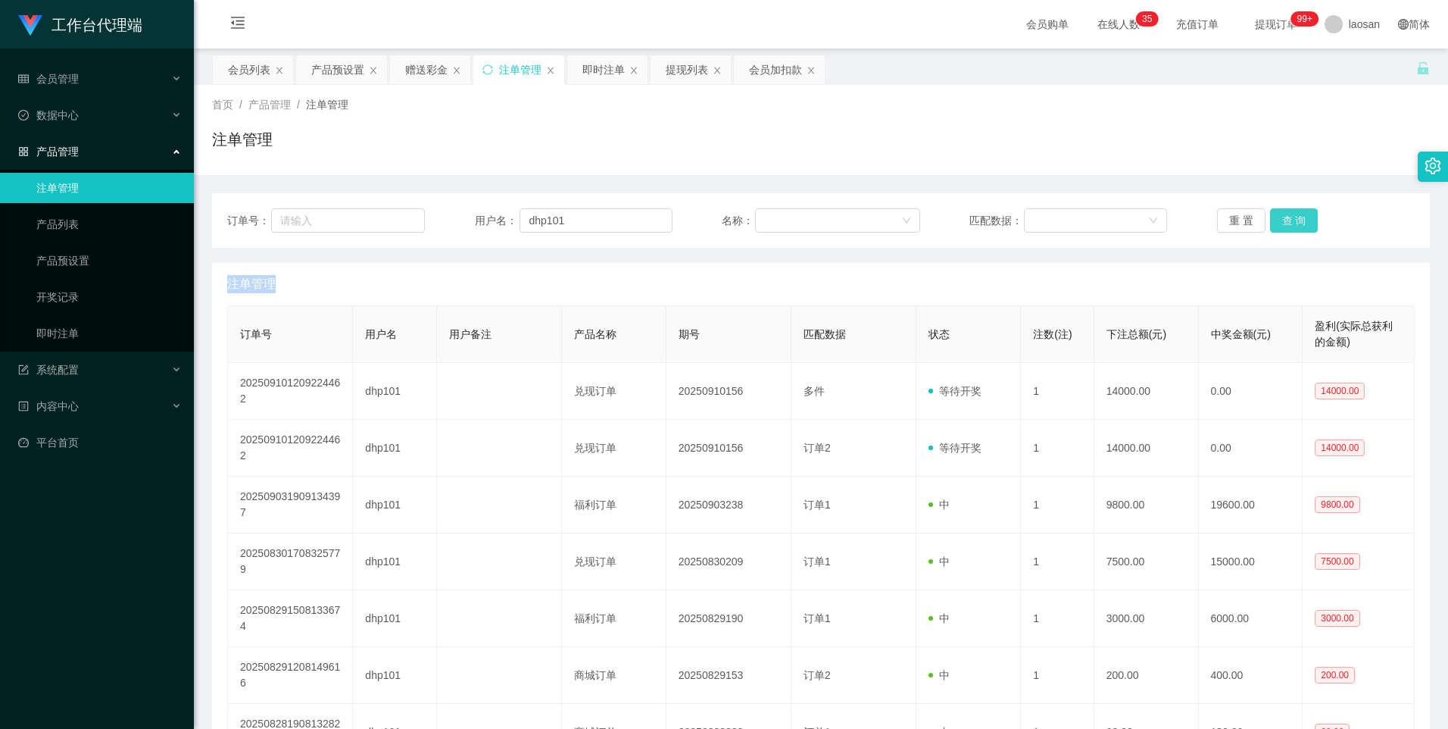
click at [1287, 215] on button "查 询" at bounding box center [1294, 220] width 48 height 24
click at [1287, 215] on div "重 置 查 询" at bounding box center [1316, 220] width 198 height 24
click at [1287, 215] on button "查 询" at bounding box center [1302, 220] width 65 height 24
click at [1287, 215] on div "重 置 查 询" at bounding box center [1316, 220] width 198 height 24
click at [1287, 215] on button "查 询" at bounding box center [1294, 220] width 48 height 24
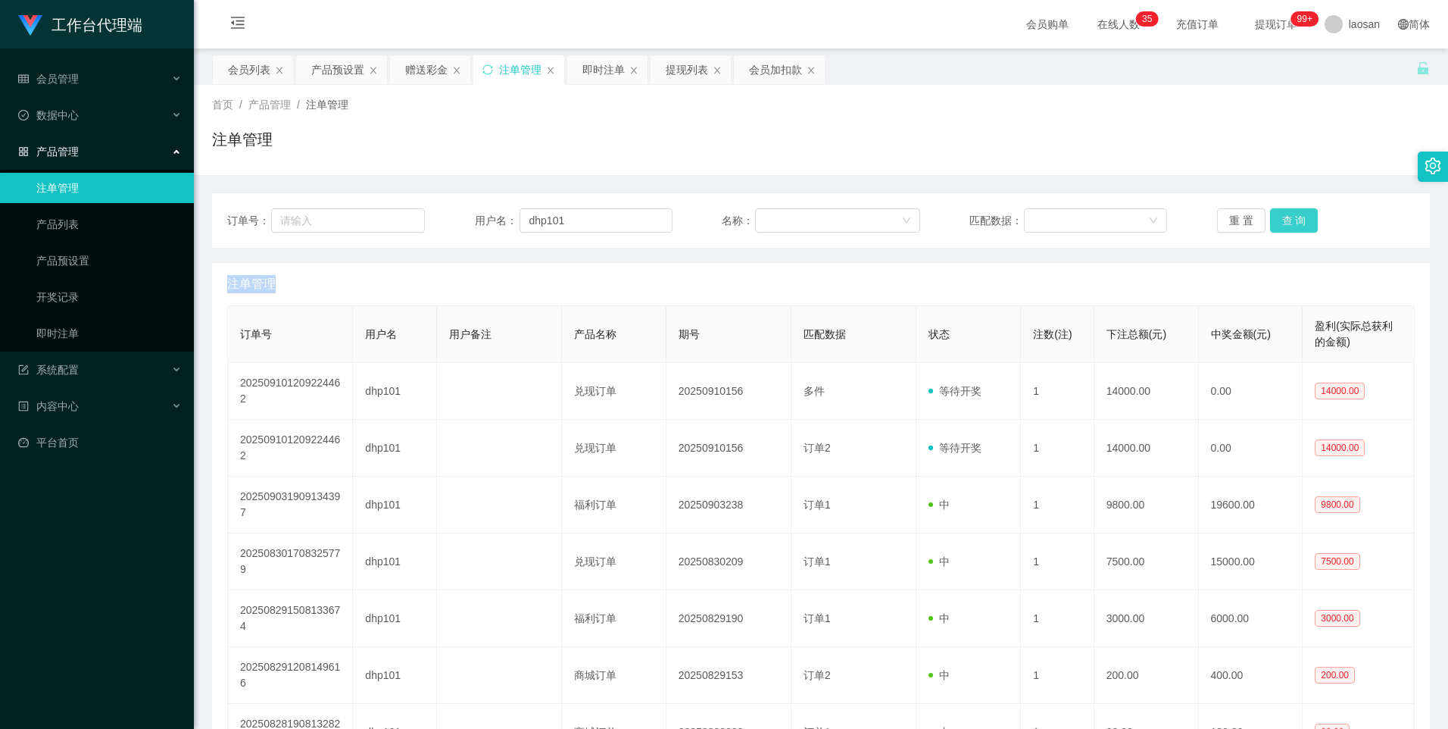
click at [1287, 215] on button "查 询" at bounding box center [1294, 220] width 48 height 24
click at [1287, 215] on div "重 置 查 询" at bounding box center [1316, 220] width 198 height 24
click at [575, 225] on input "dhp101" at bounding box center [596, 220] width 153 height 24
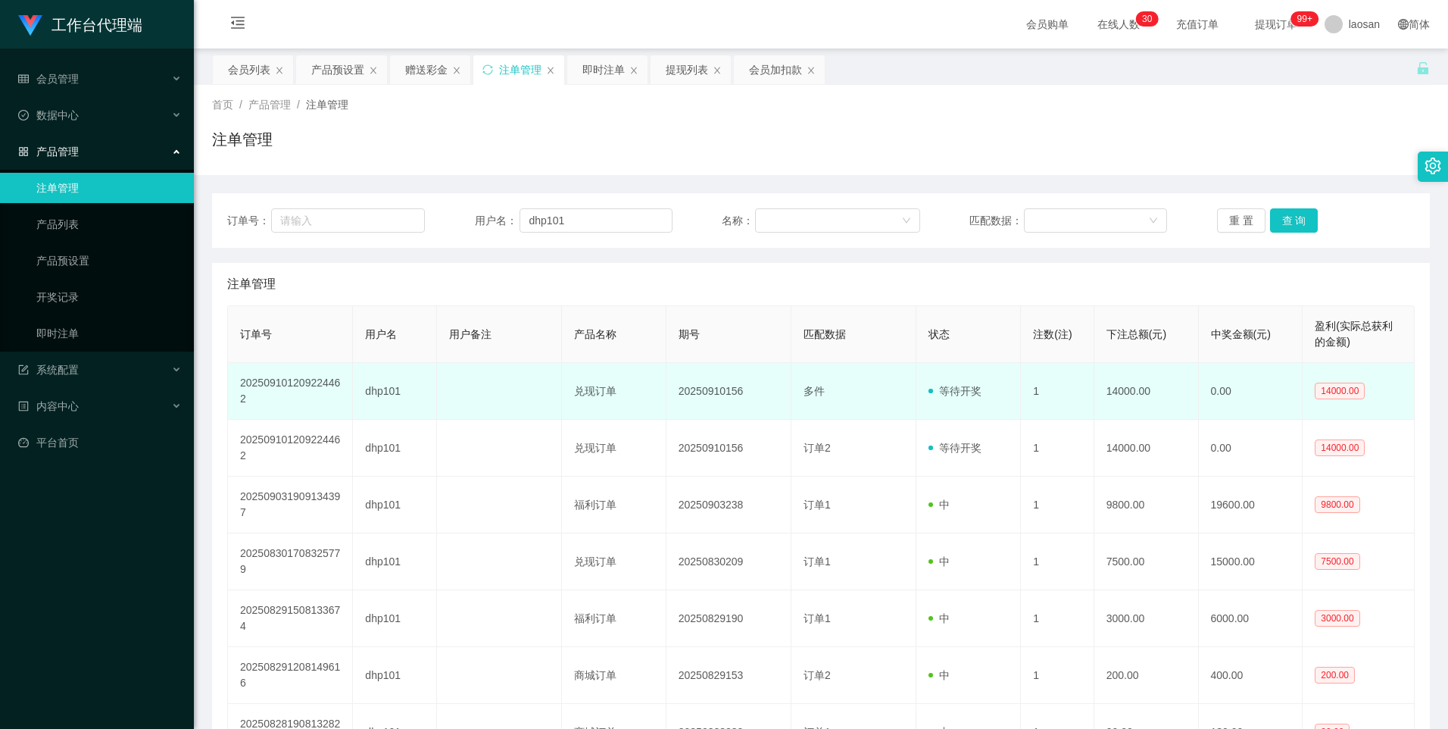
click at [722, 395] on td "20250910156" at bounding box center [729, 391] width 125 height 57
copy td "20250910156"
click at [1072, 367] on td "1" at bounding box center [1057, 391] width 73 height 57
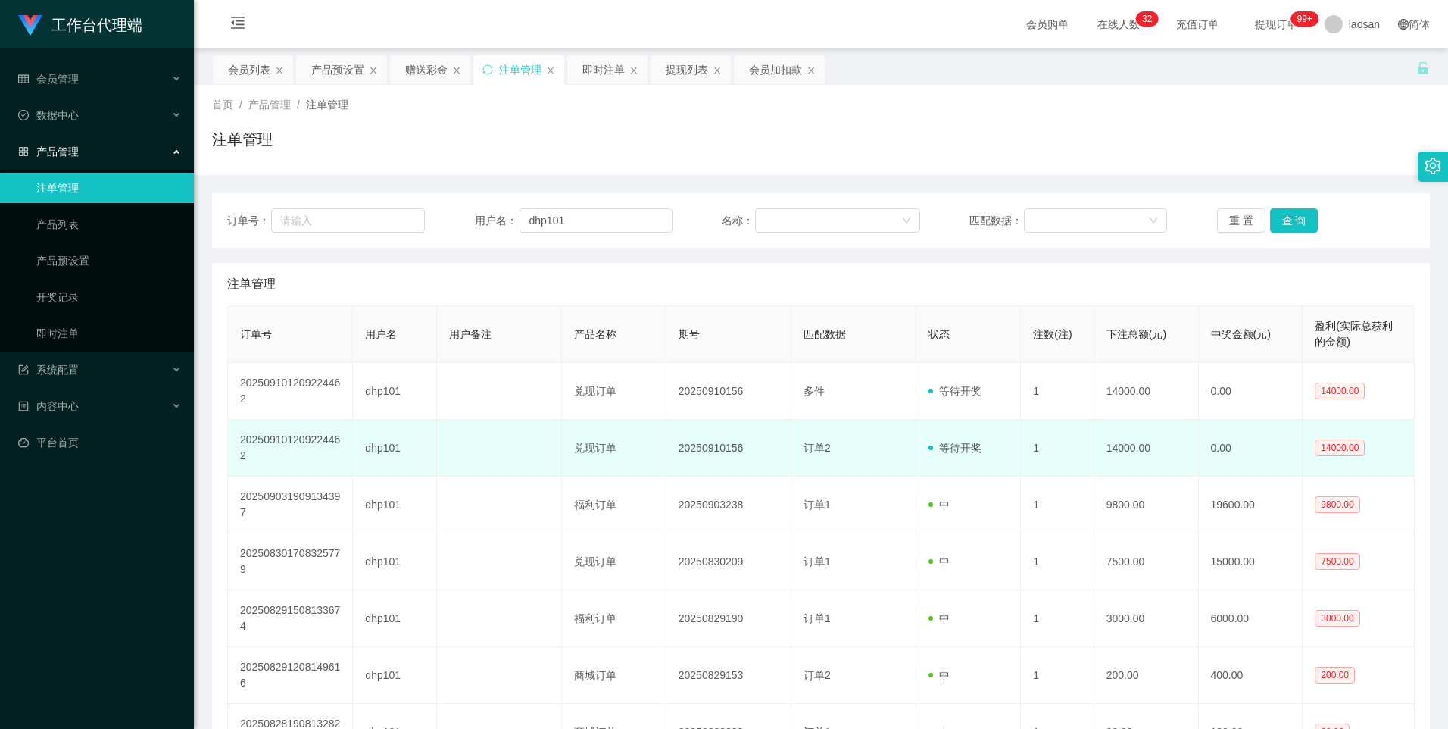
scroll to position [76, 0]
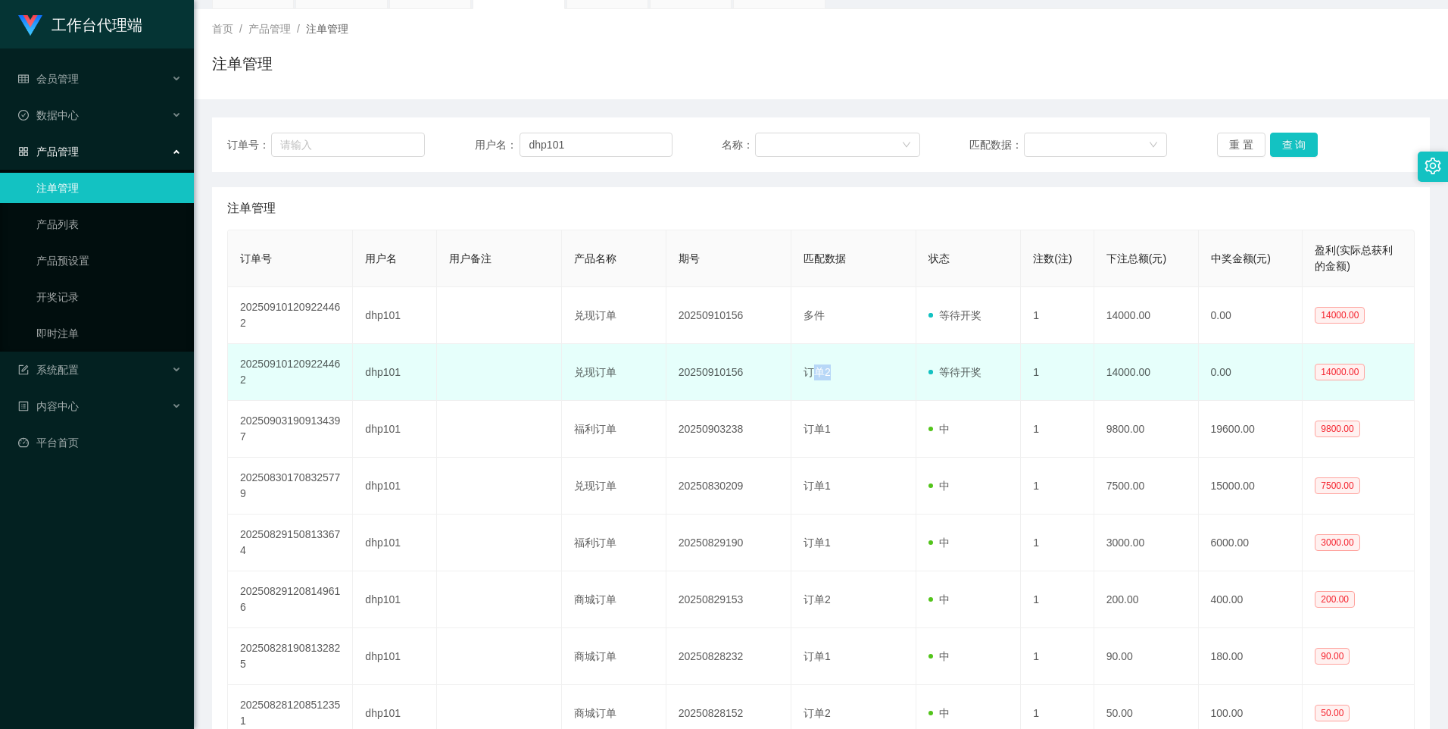
drag, startPoint x: 810, startPoint y: 368, endPoint x: 837, endPoint y: 365, distance: 27.4
click at [837, 365] on td "订单2" at bounding box center [854, 372] width 125 height 57
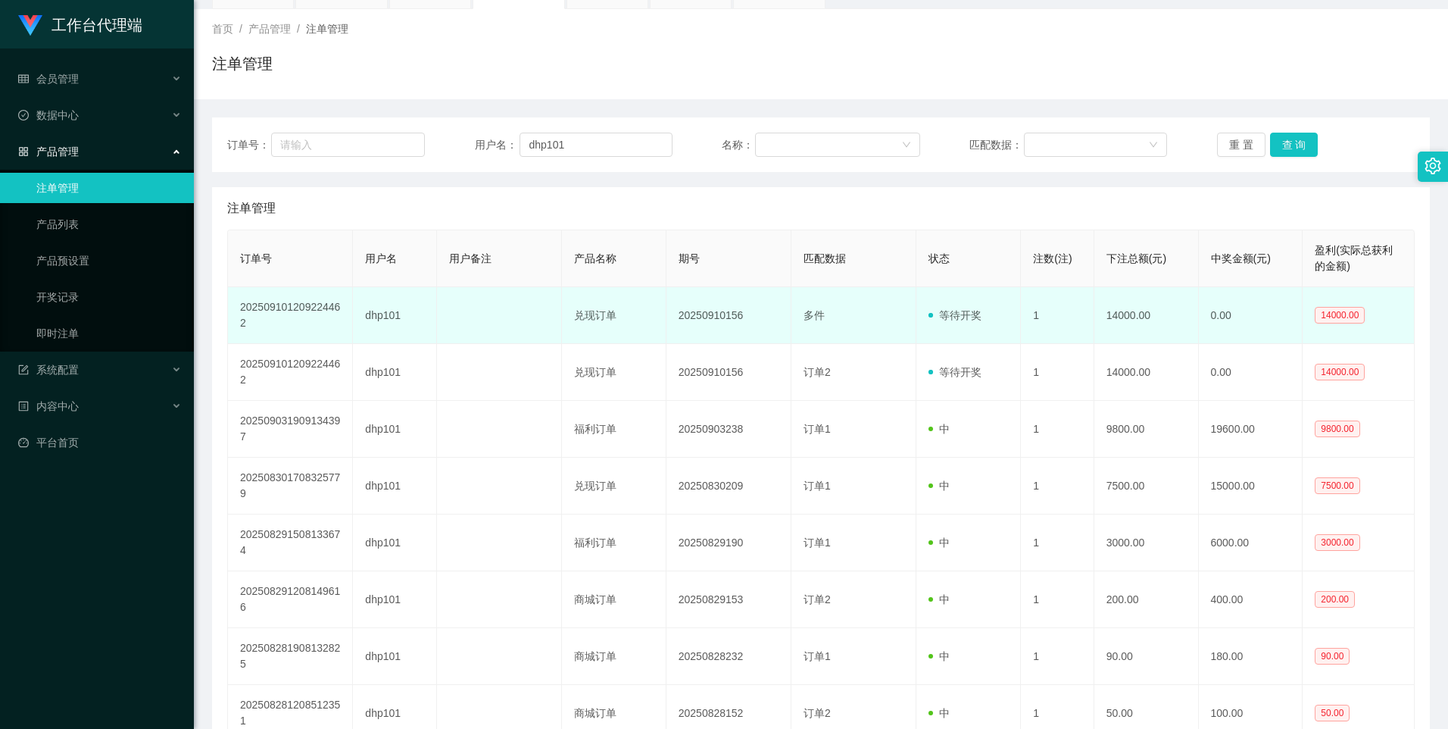
drag, startPoint x: 837, startPoint y: 365, endPoint x: 838, endPoint y: 322, distance: 43.2
click at [833, 323] on td "多件" at bounding box center [854, 315] width 125 height 57
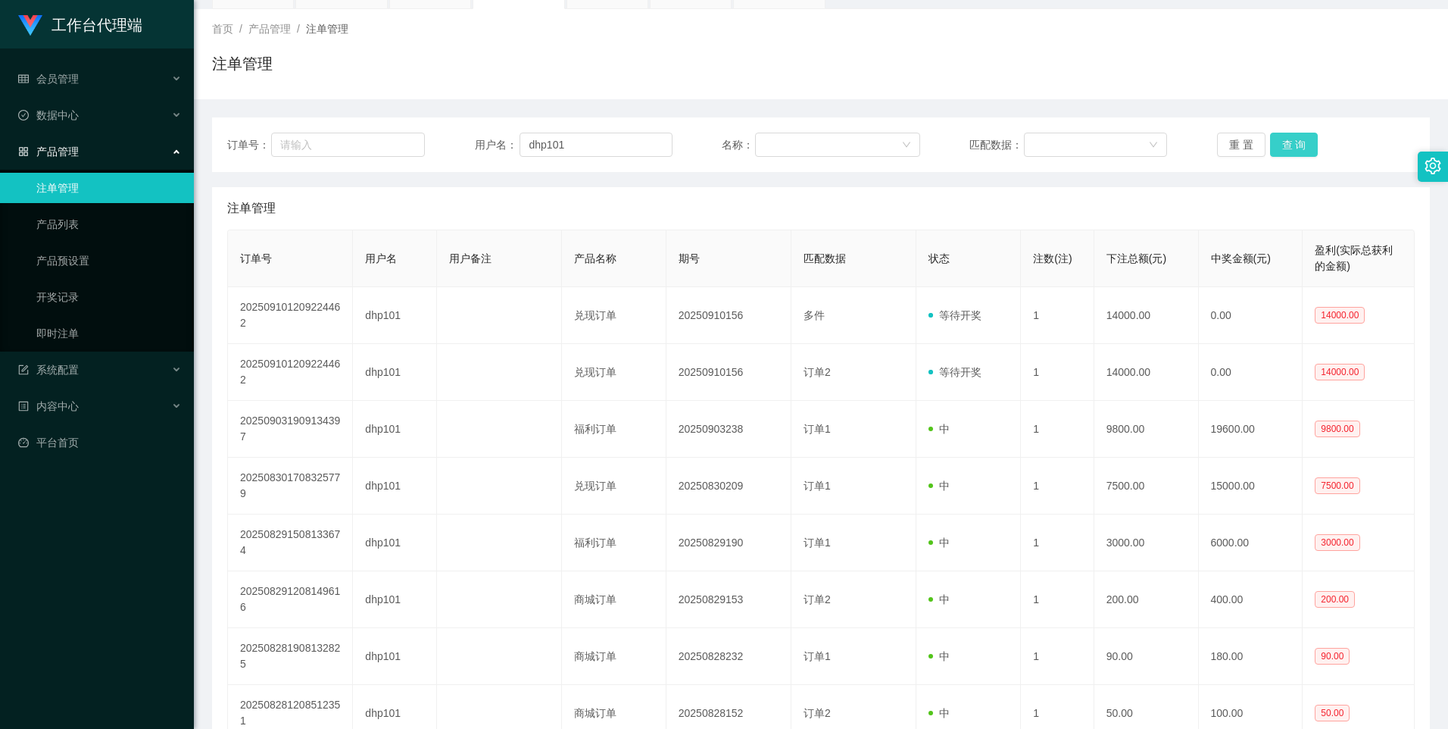
click at [1289, 145] on button "查 询" at bounding box center [1294, 145] width 48 height 24
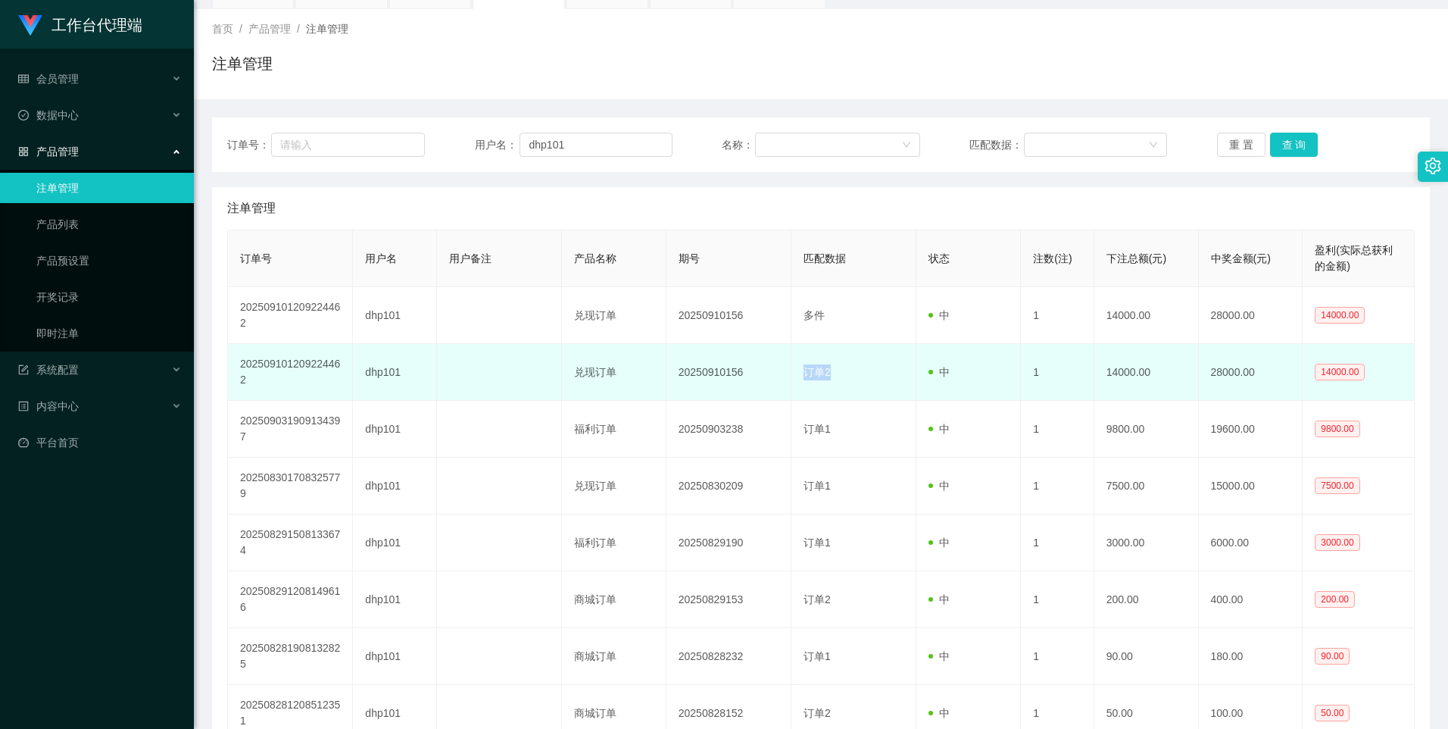
drag, startPoint x: 786, startPoint y: 377, endPoint x: 835, endPoint y: 365, distance: 50.0
click at [835, 365] on tr "202509101209224462 dhp101 兑现订单 20250910156 订单2 中 1 14000.00 28000.00 14000.00" at bounding box center [821, 372] width 1187 height 57
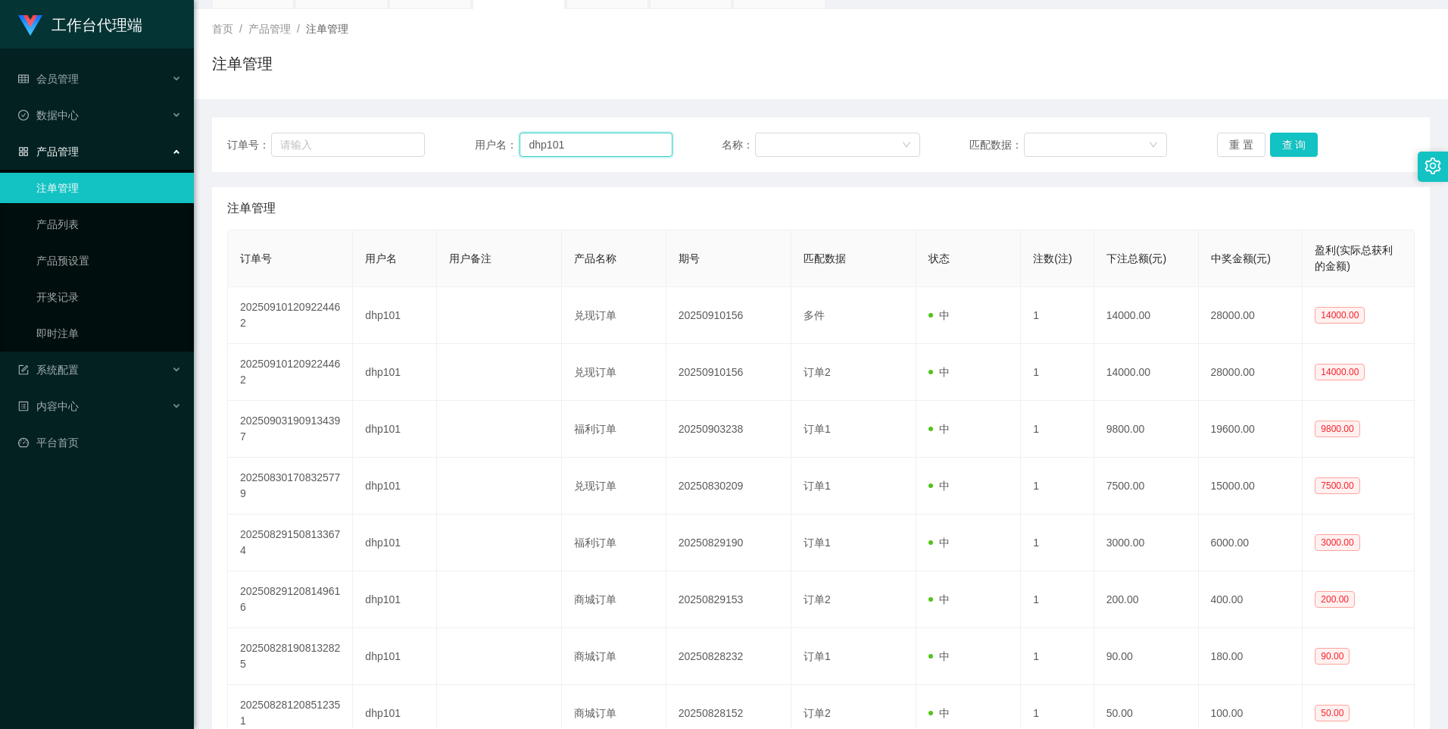
click at [617, 145] on input "dhp101" at bounding box center [596, 145] width 153 height 24
click at [1287, 140] on button "查 询" at bounding box center [1294, 145] width 48 height 24
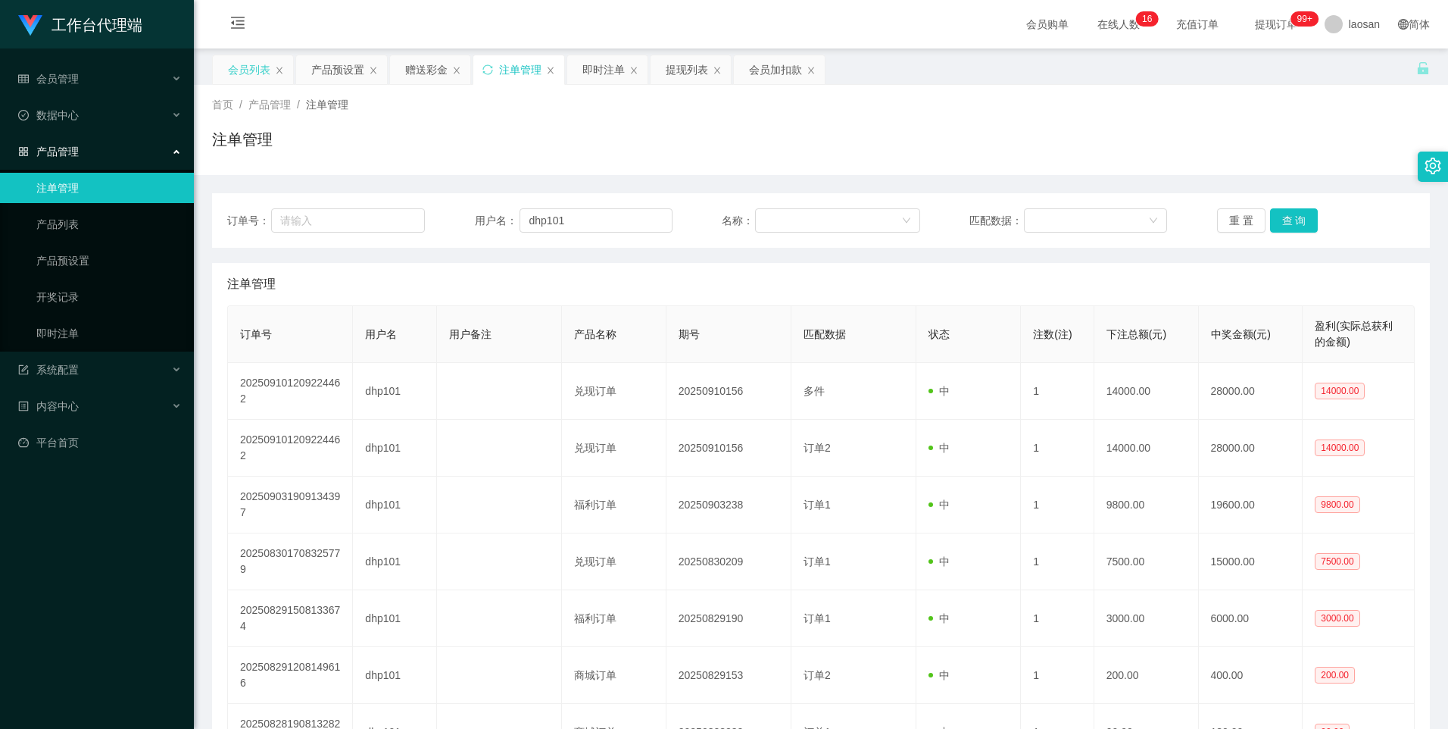
click at [244, 67] on div "会员列表" at bounding box center [249, 69] width 42 height 29
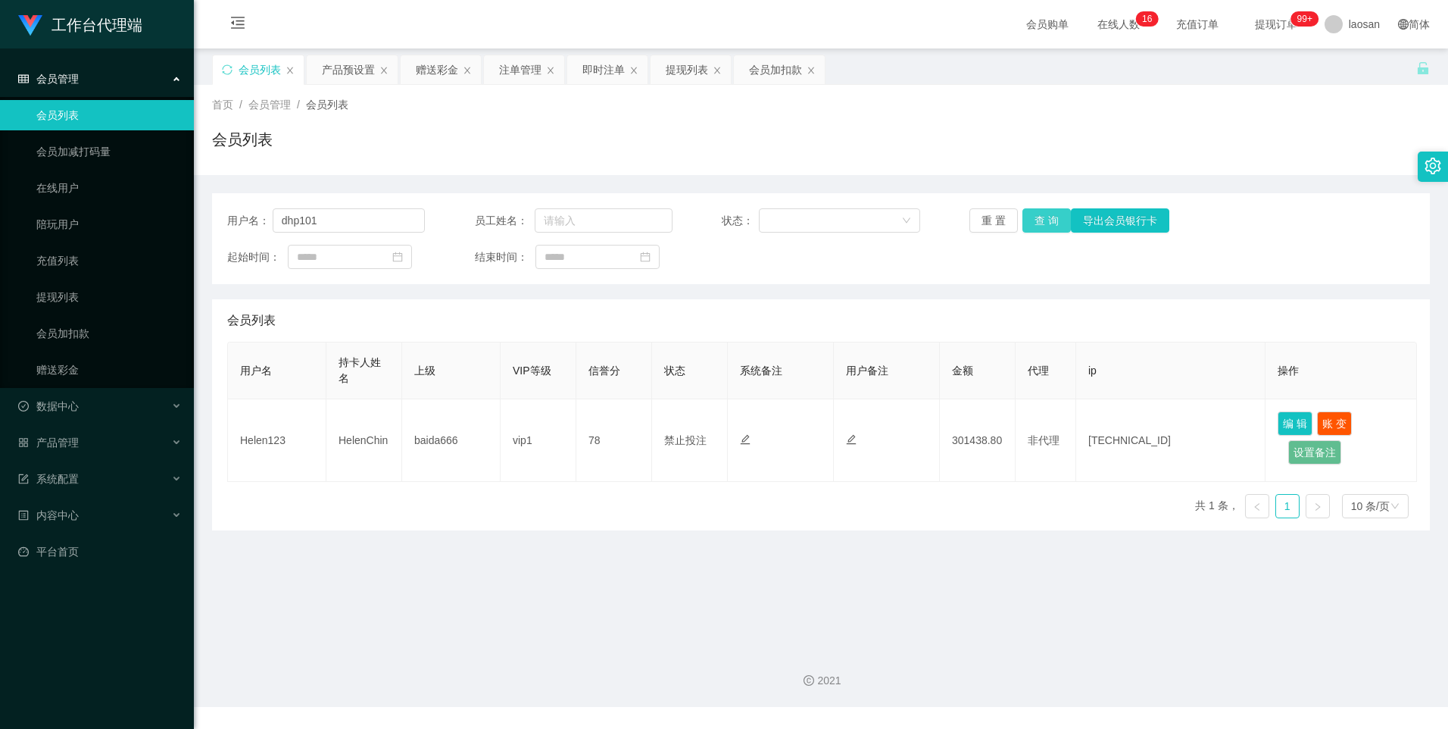
click at [1051, 219] on button "查 询" at bounding box center [1047, 220] width 48 height 24
